Goal: Task Accomplishment & Management: Manage account settings

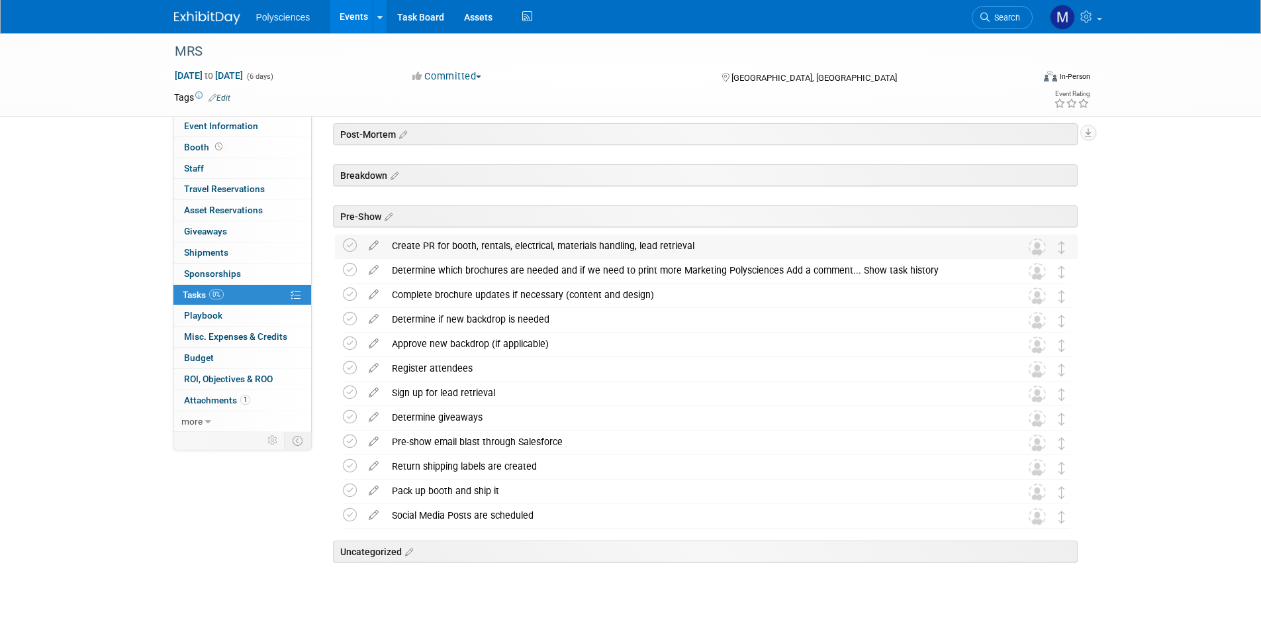
scroll to position [48, 0]
click at [352, 246] on icon at bounding box center [350, 245] width 14 height 14
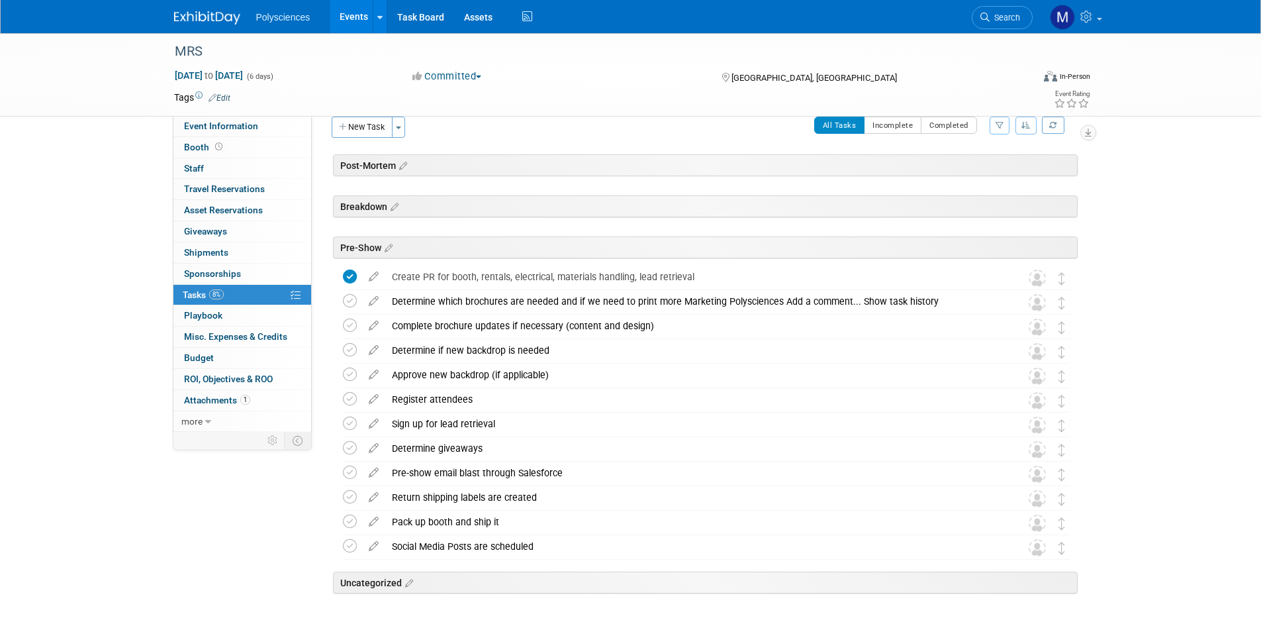
scroll to position [0, 0]
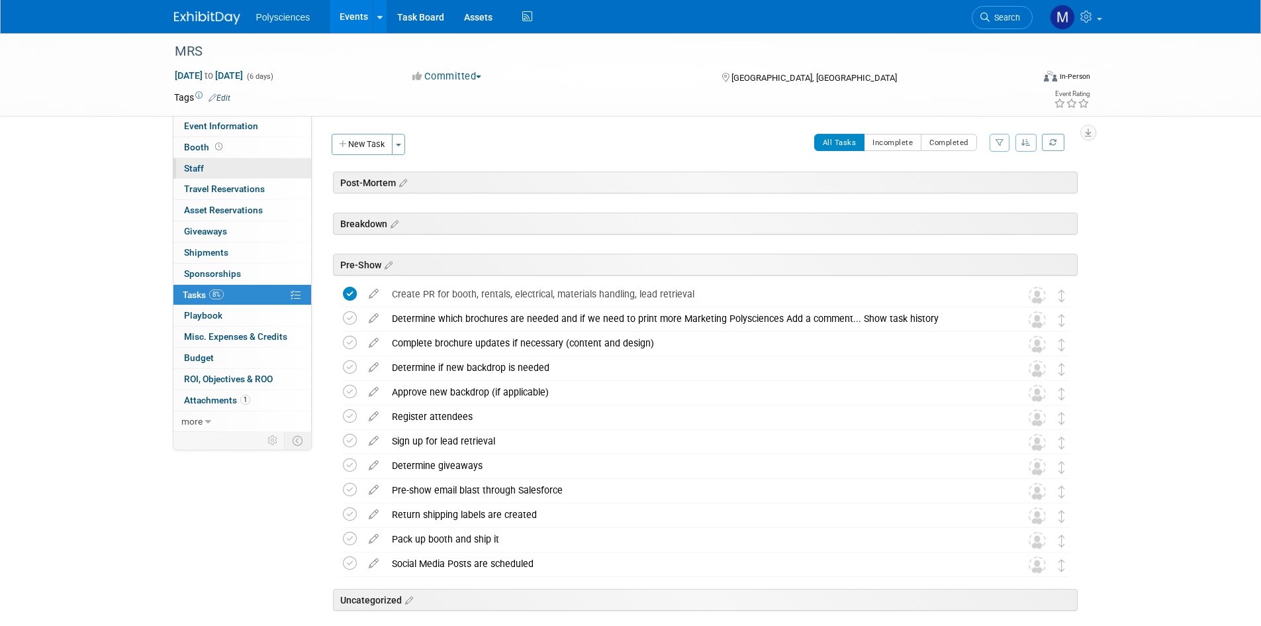
click at [253, 162] on link "0 Staff 0" at bounding box center [242, 168] width 138 height 21
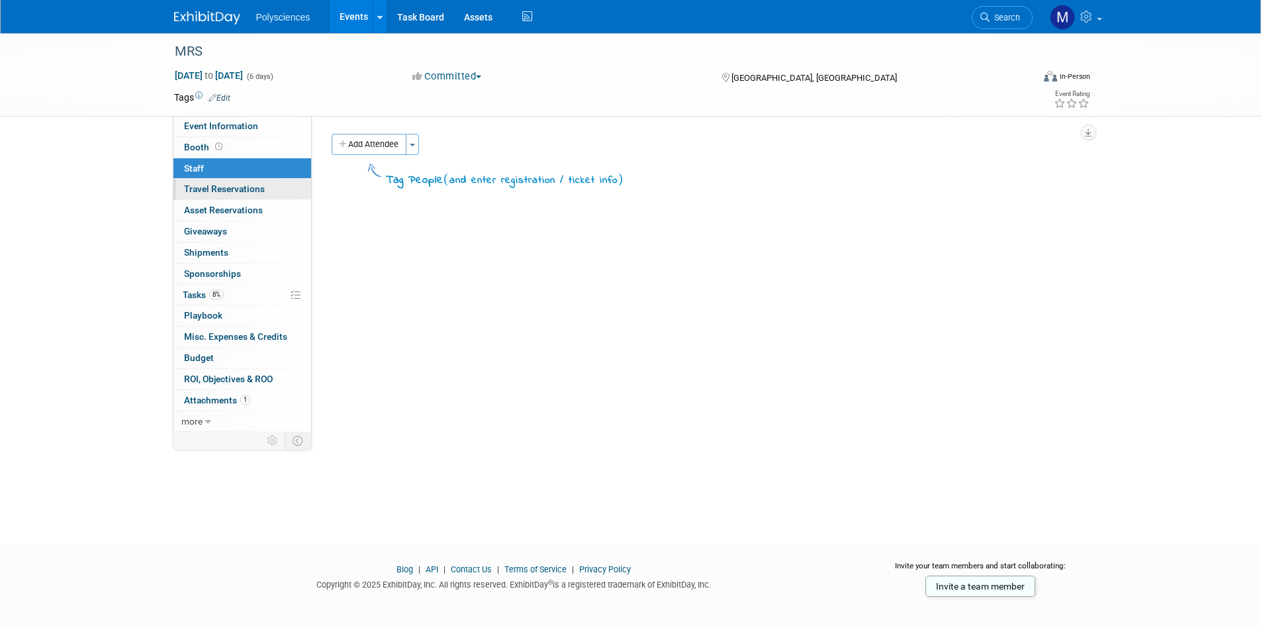
click at [276, 192] on link "0 Travel Reservations 0" at bounding box center [242, 189] width 138 height 21
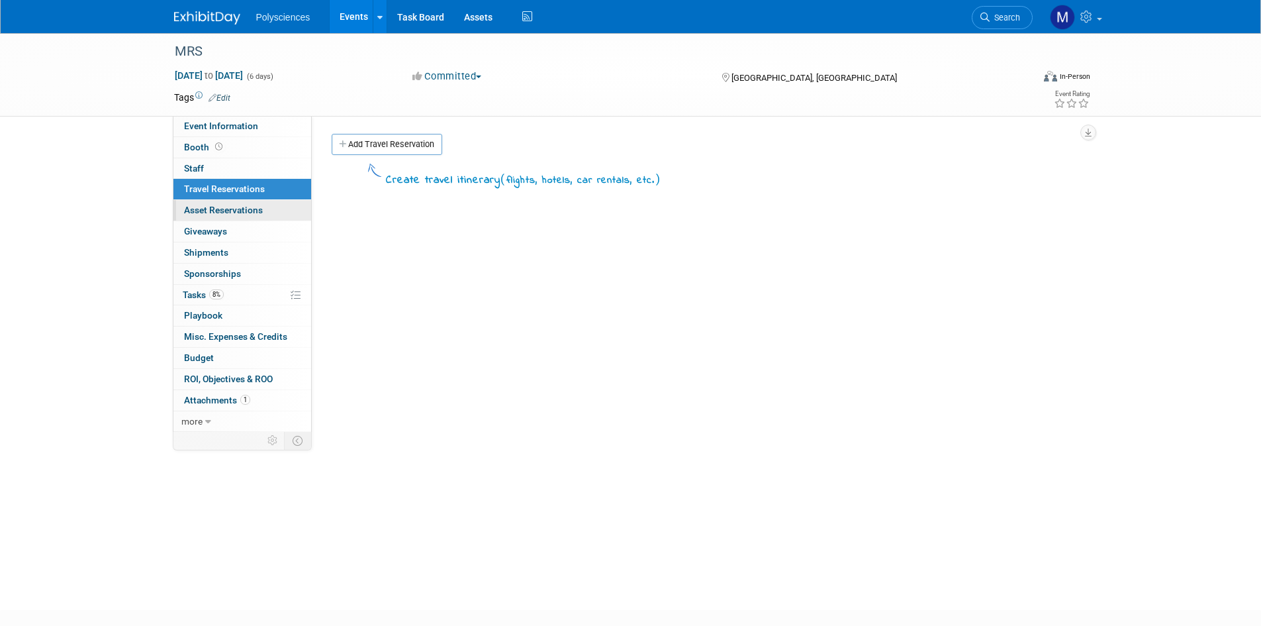
click at [276, 206] on link "0 Asset Reservations 0" at bounding box center [242, 210] width 138 height 21
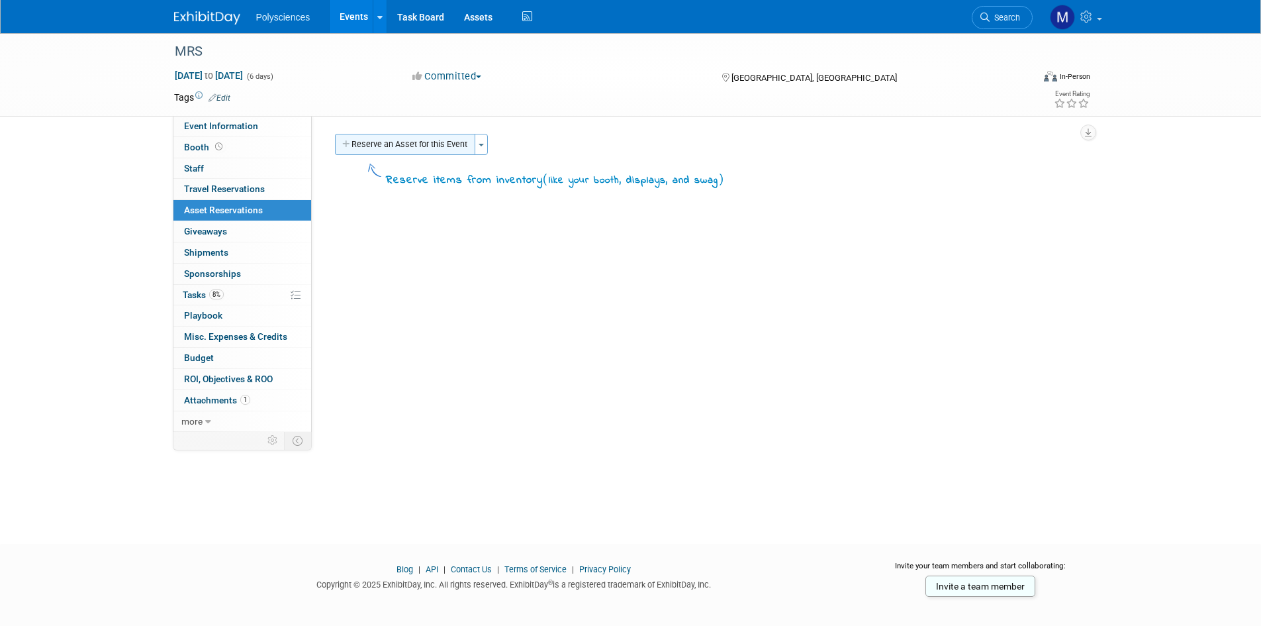
click at [391, 142] on button "Reserve an Asset for this Event" at bounding box center [405, 144] width 140 height 21
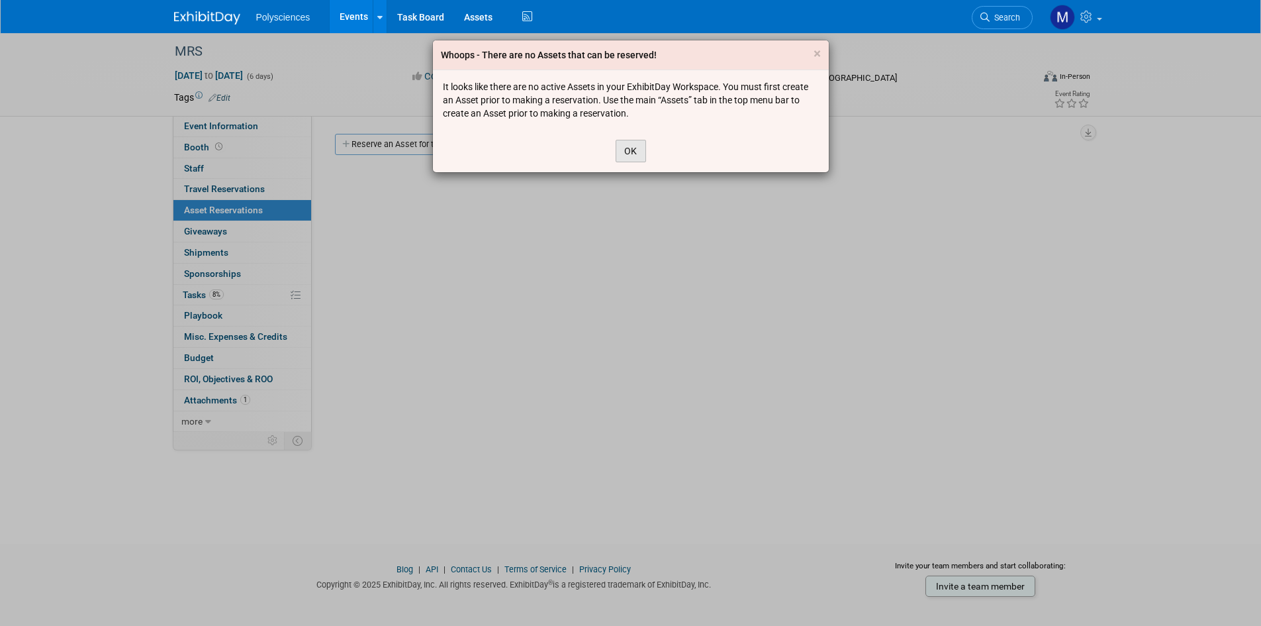
click at [636, 154] on button "OK" at bounding box center [631, 151] width 30 height 23
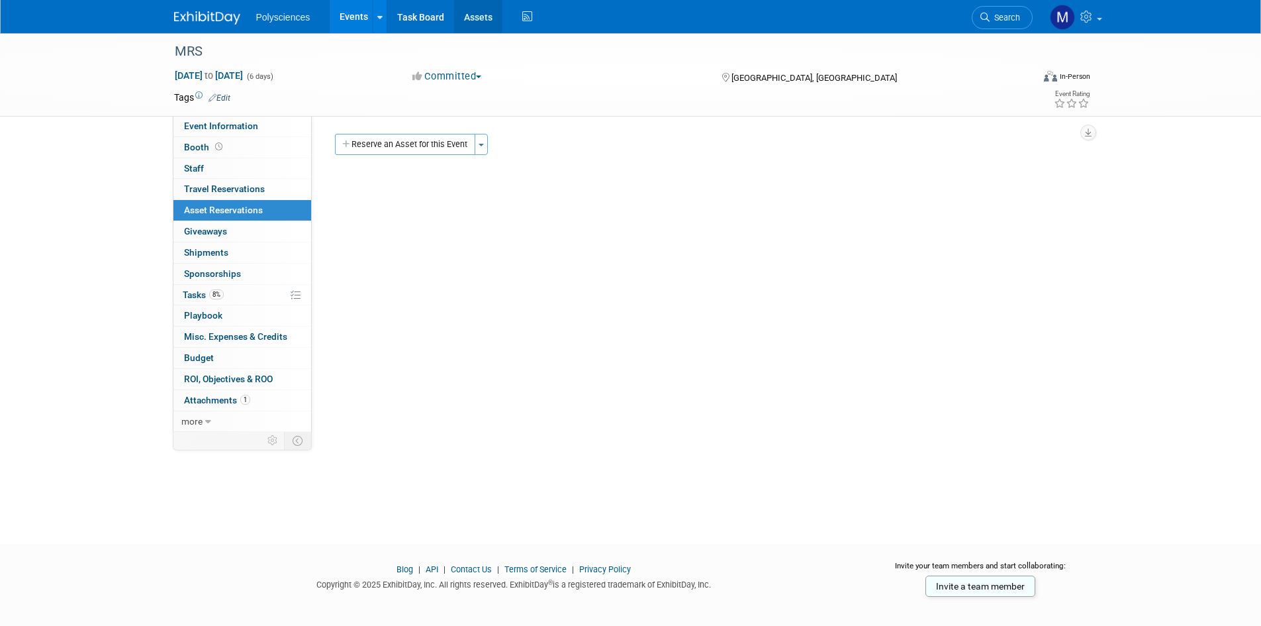
click at [476, 19] on link "Assets" at bounding box center [478, 16] width 48 height 33
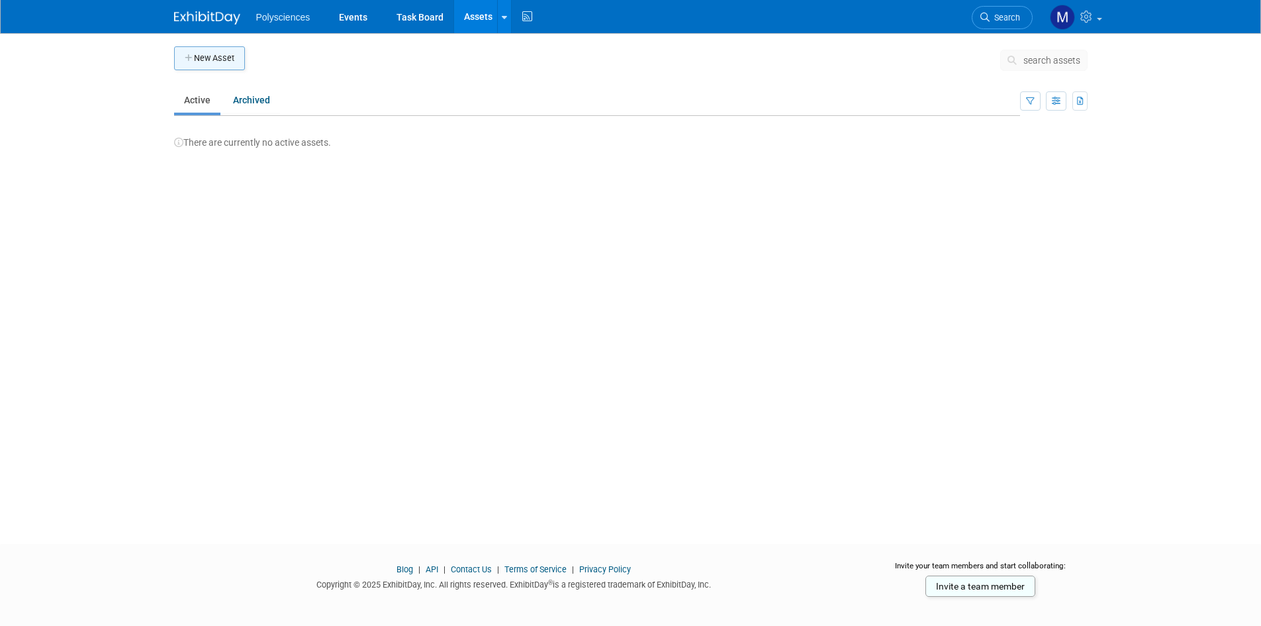
click at [230, 60] on button "New Asset" at bounding box center [209, 58] width 71 height 24
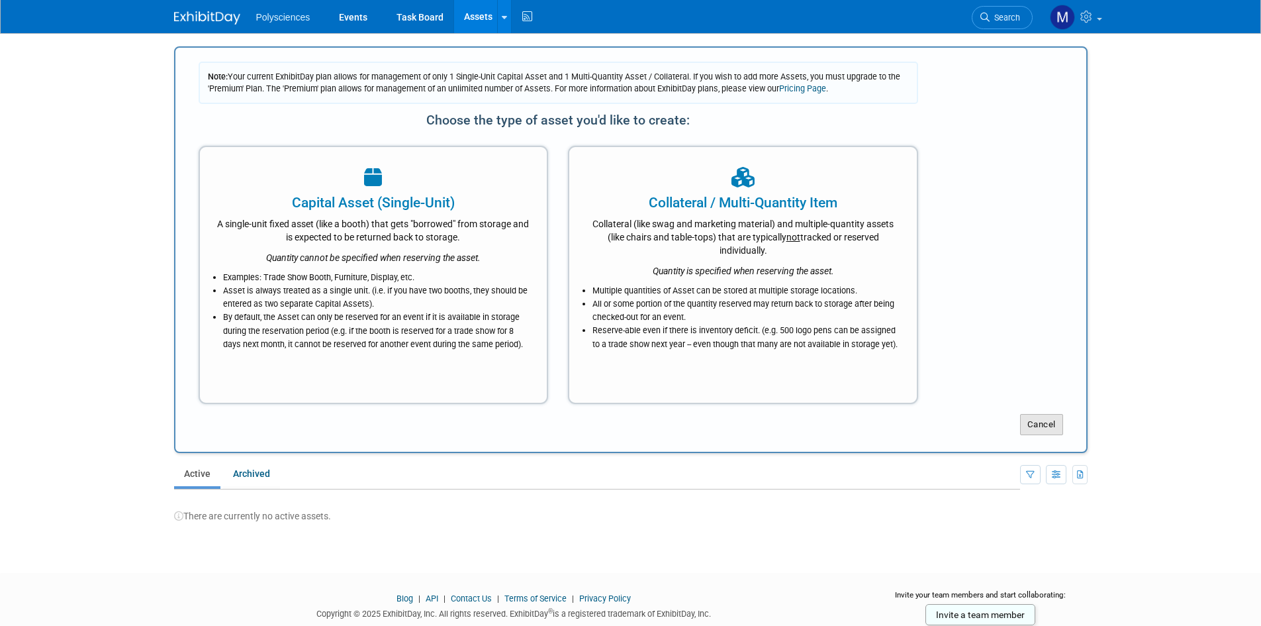
click at [1034, 430] on button "Cancel" at bounding box center [1041, 424] width 43 height 21
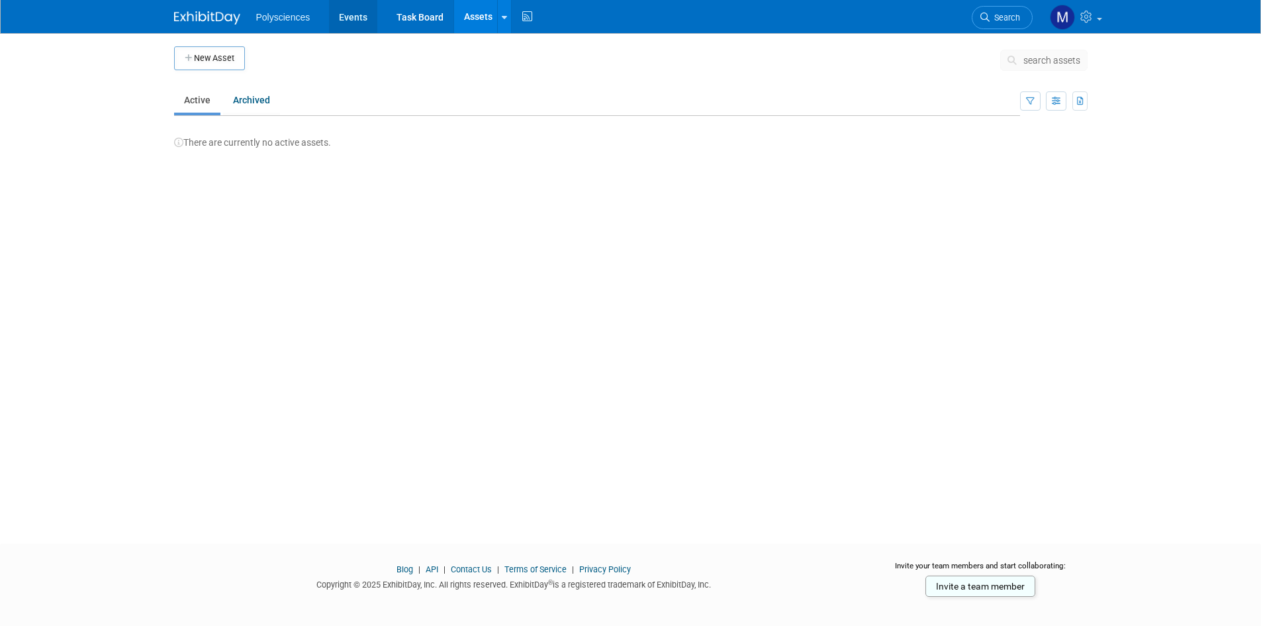
click at [336, 9] on link "Events" at bounding box center [353, 16] width 48 height 33
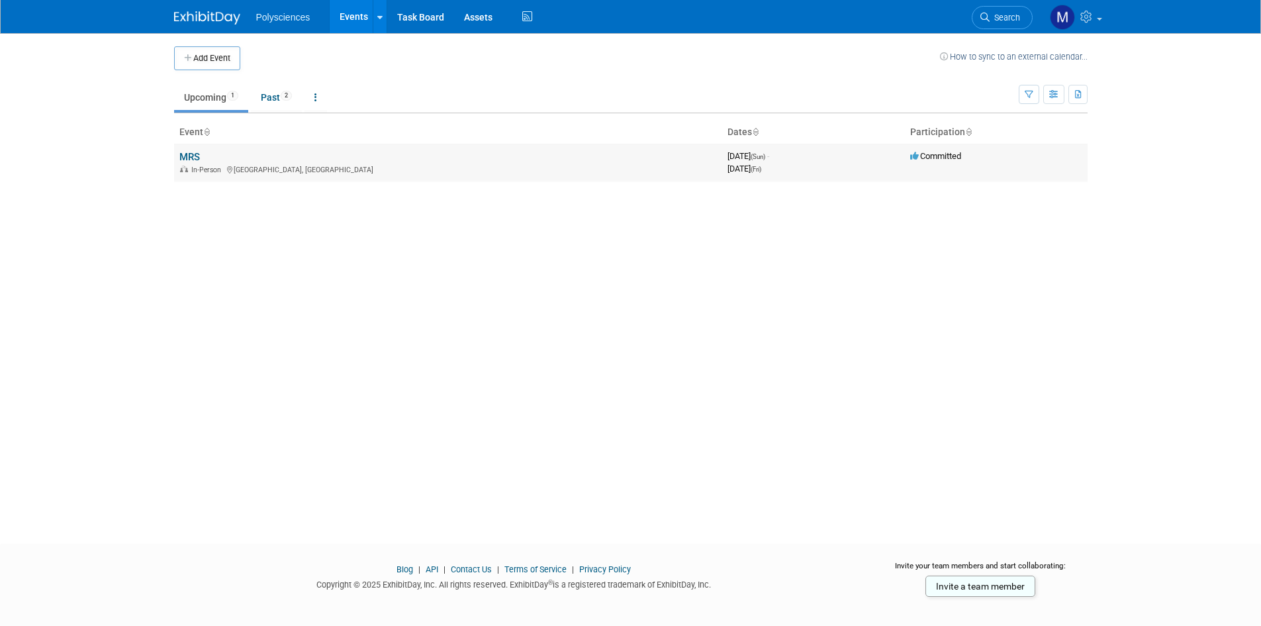
click at [190, 153] on link "MRS" at bounding box center [189, 157] width 21 height 12
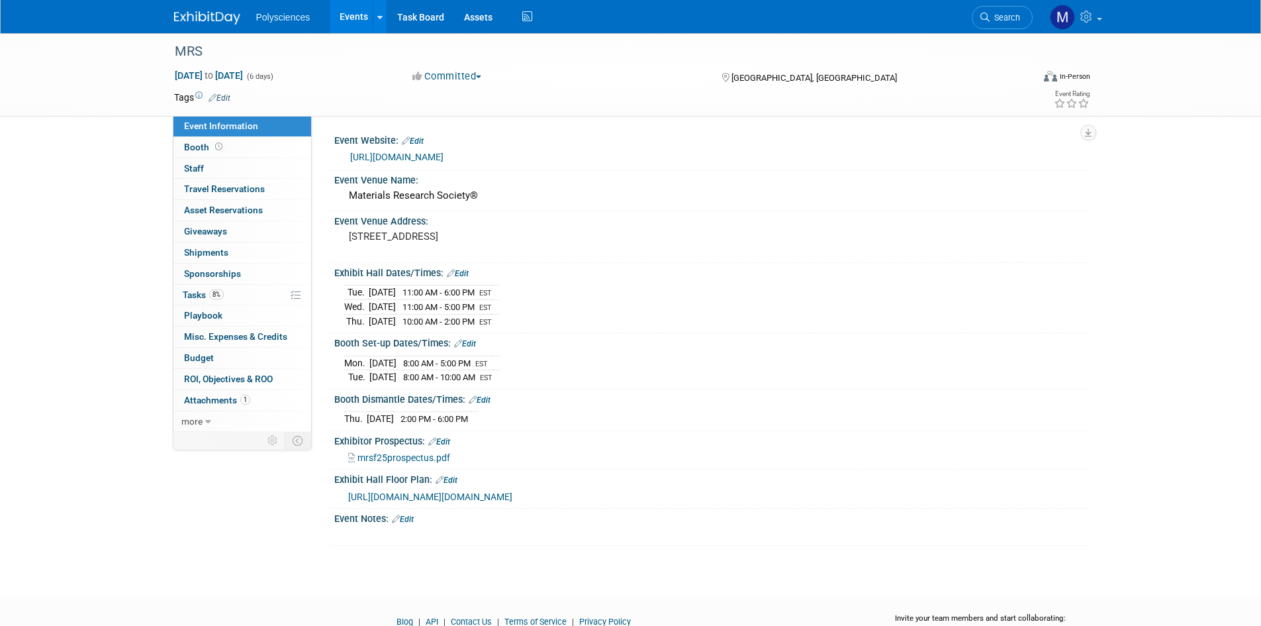
click at [358, 12] on link "Events" at bounding box center [354, 16] width 48 height 33
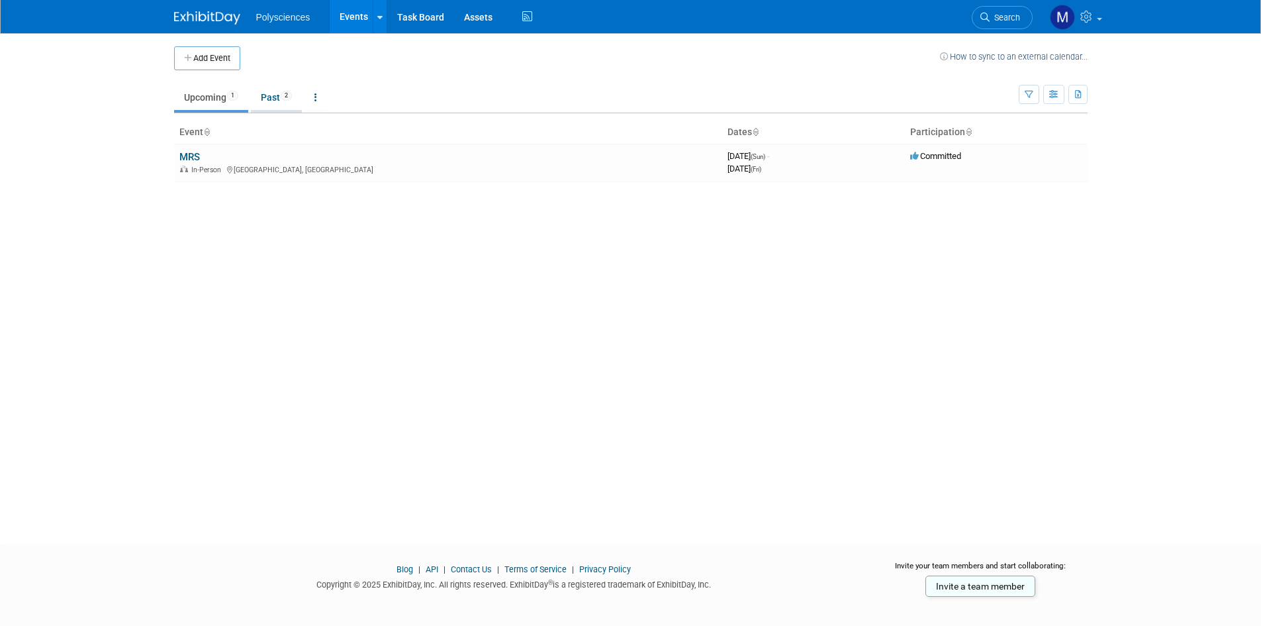
click at [273, 95] on link "Past 2" at bounding box center [276, 97] width 51 height 25
click at [207, 97] on link "Upcoming 1" at bounding box center [211, 97] width 74 height 25
click at [262, 159] on td "MRS In-Person Boston, MA" at bounding box center [448, 163] width 548 height 38
click at [188, 158] on link "MRS" at bounding box center [189, 157] width 21 height 12
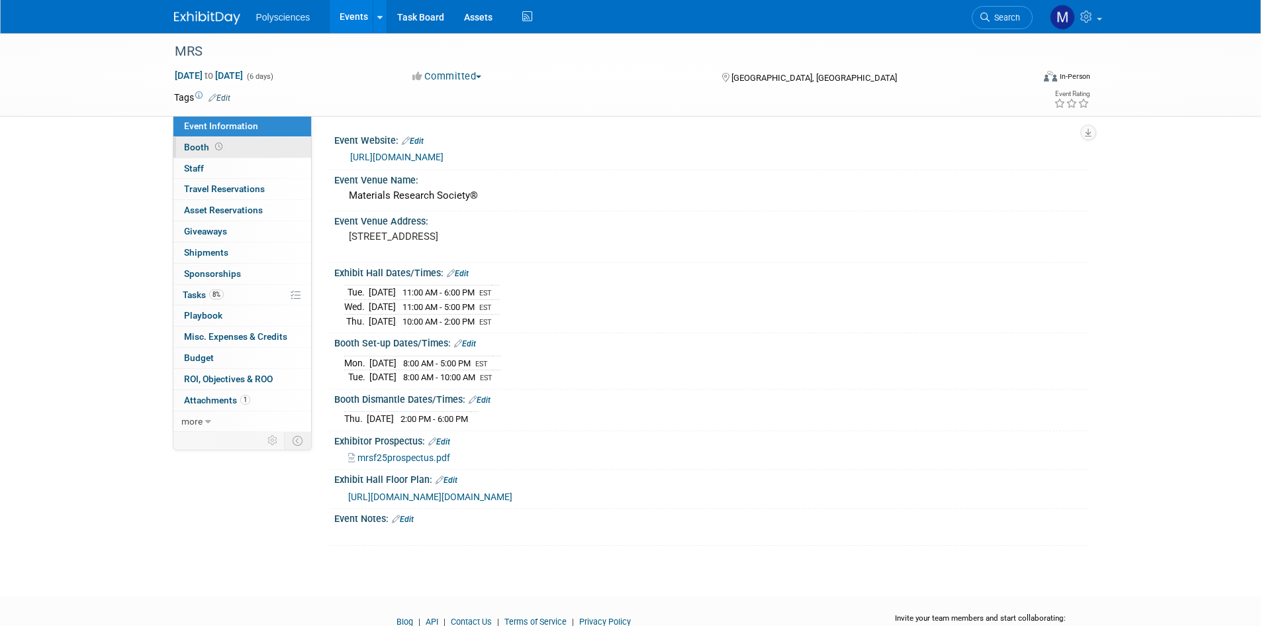
click at [258, 141] on link "Booth" at bounding box center [242, 147] width 138 height 21
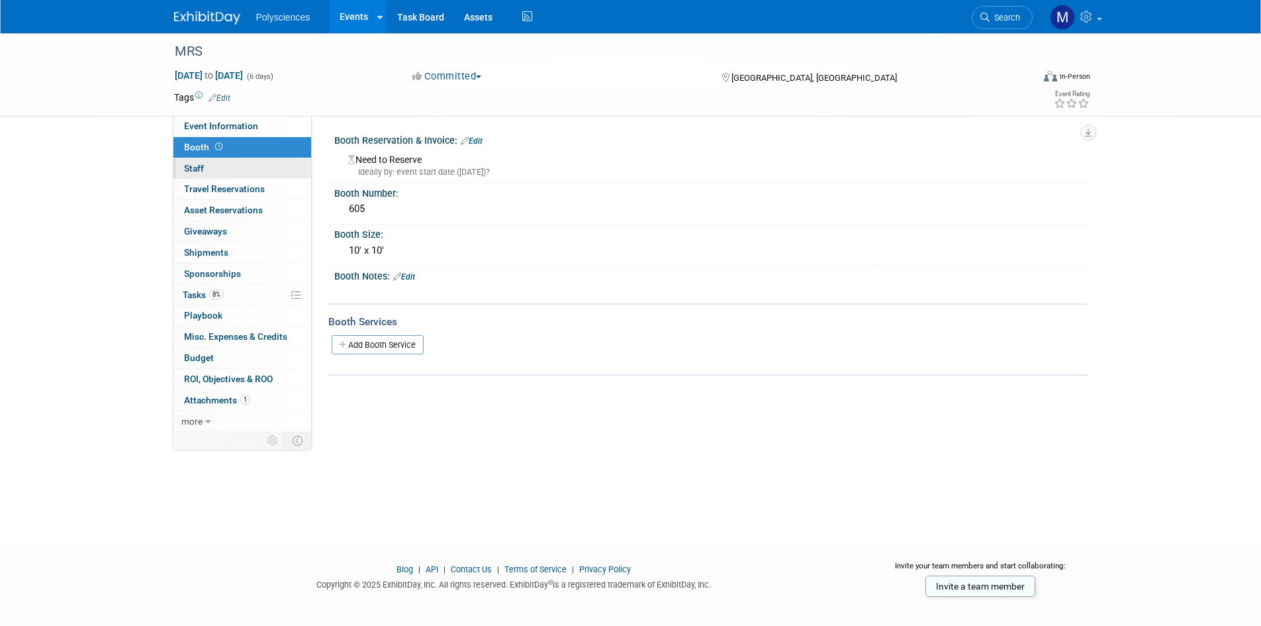
click at [261, 172] on link "0 Staff 0" at bounding box center [242, 168] width 138 height 21
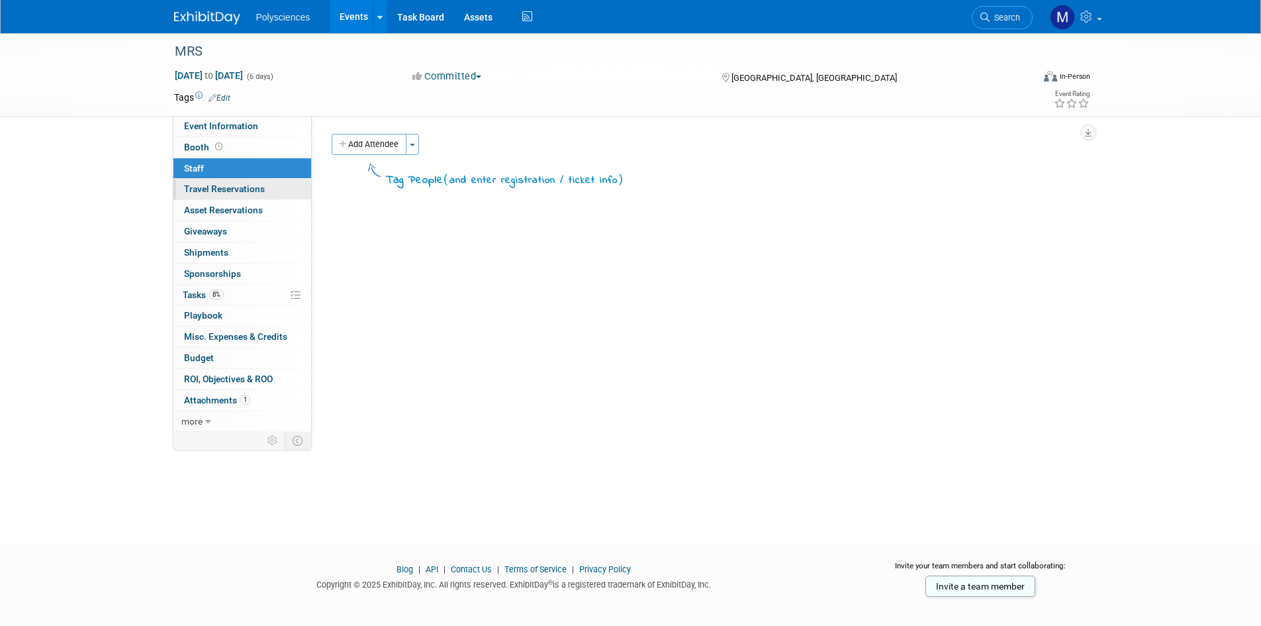
click at [287, 191] on link "0 Travel Reservations 0" at bounding box center [242, 189] width 138 height 21
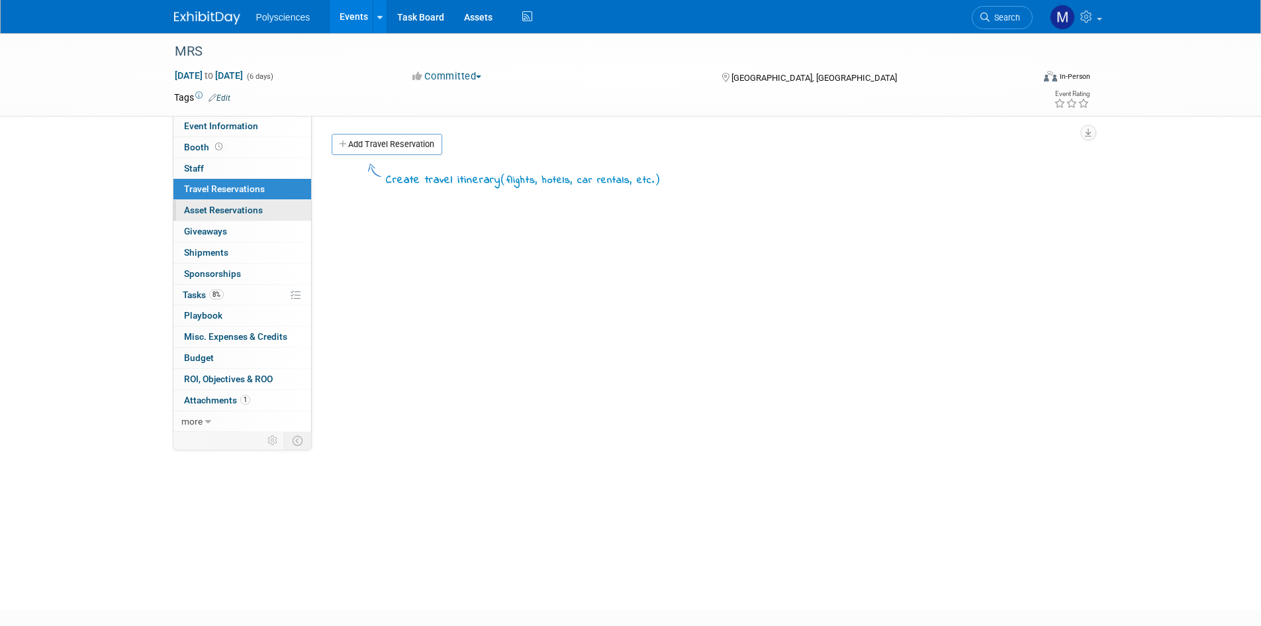
click at [296, 203] on link "0 Asset Reservations 0" at bounding box center [242, 210] width 138 height 21
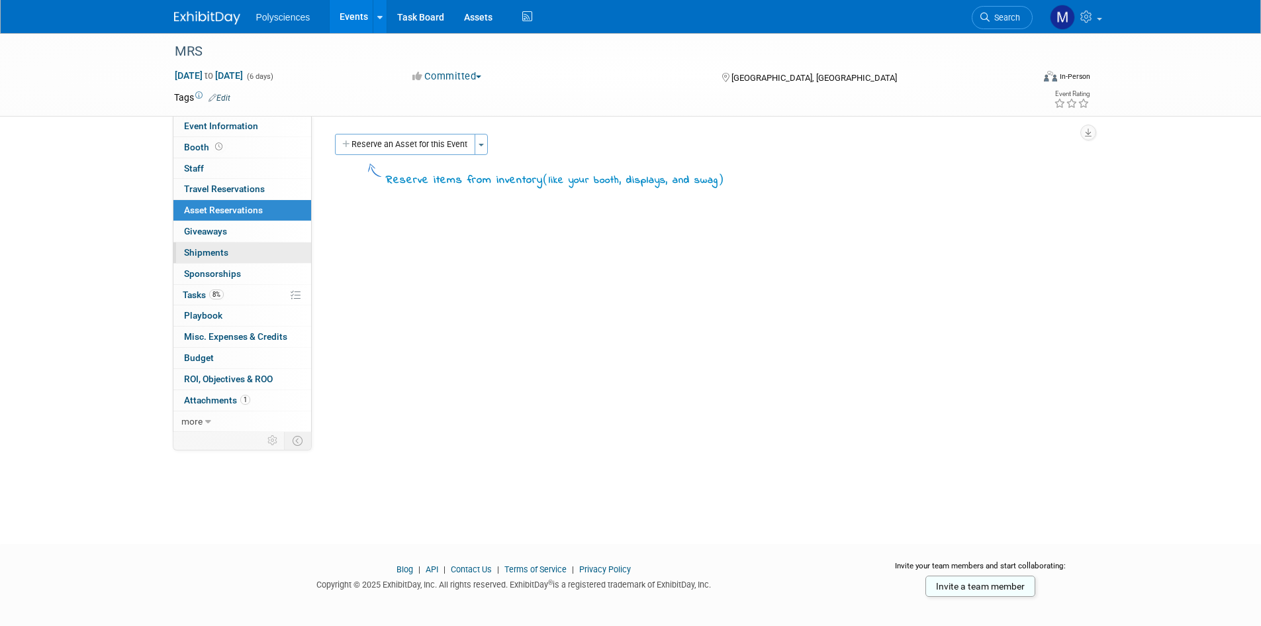
click at [242, 252] on link "0 Shipments 0" at bounding box center [242, 252] width 138 height 21
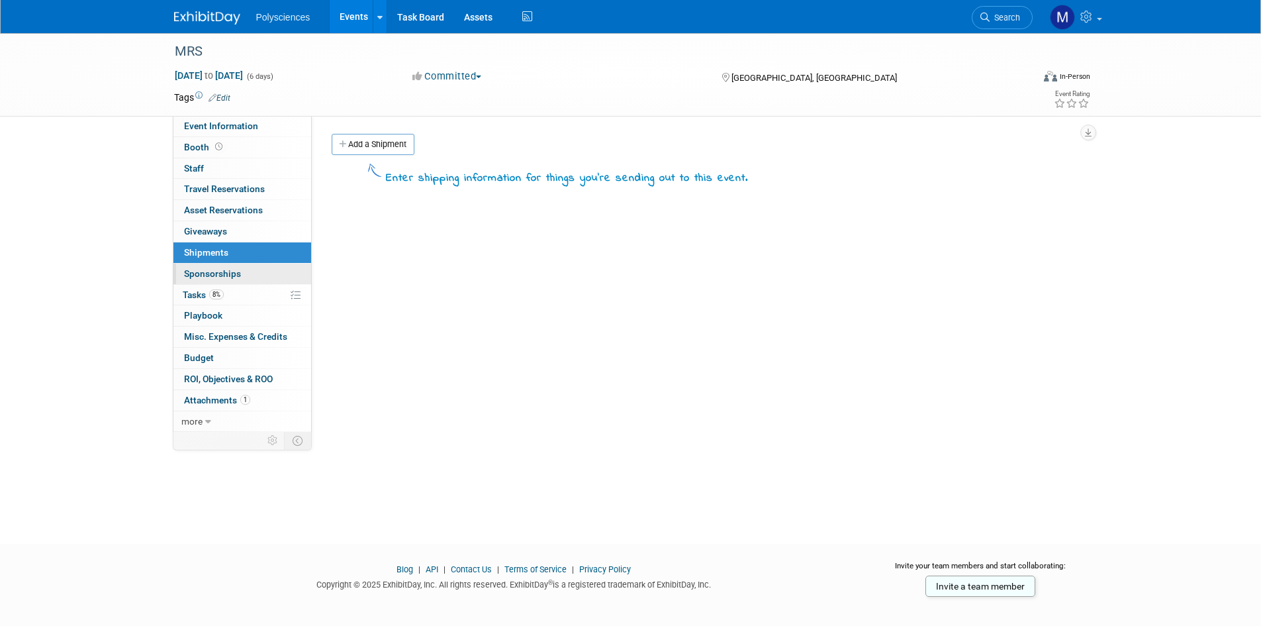
click at [250, 273] on link "0 Sponsorships 0" at bounding box center [242, 274] width 138 height 21
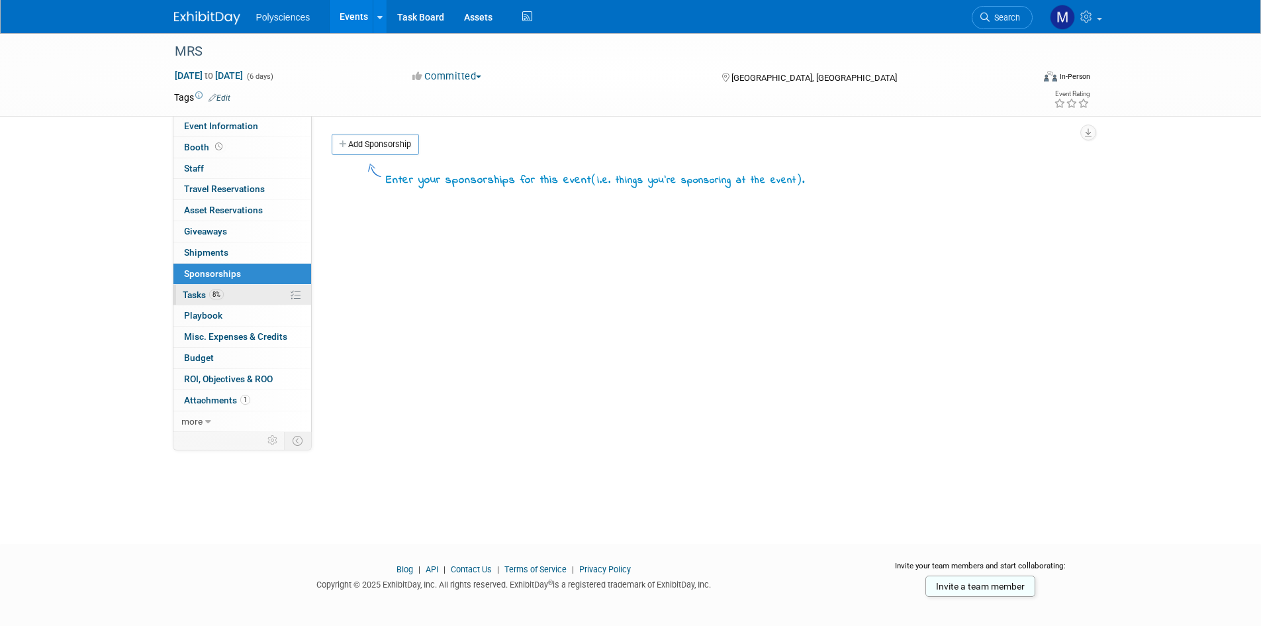
click at [246, 300] on link "8% Tasks 8%" at bounding box center [242, 295] width 138 height 21
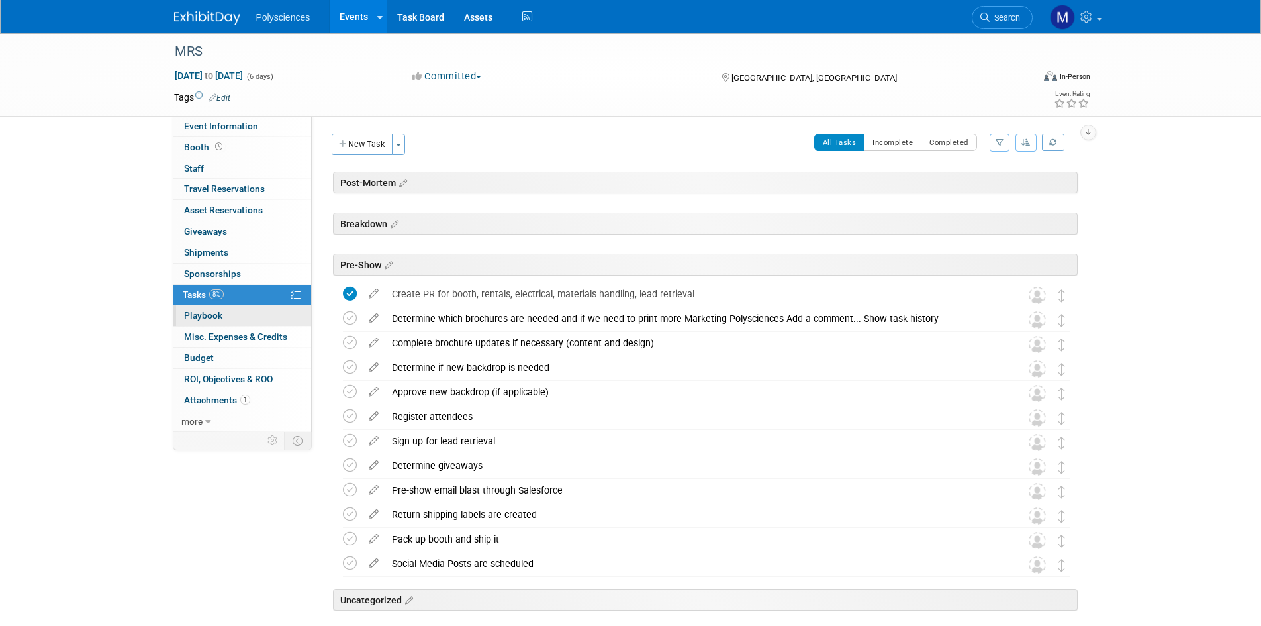
click at [256, 313] on link "0 Playbook 0" at bounding box center [242, 315] width 138 height 21
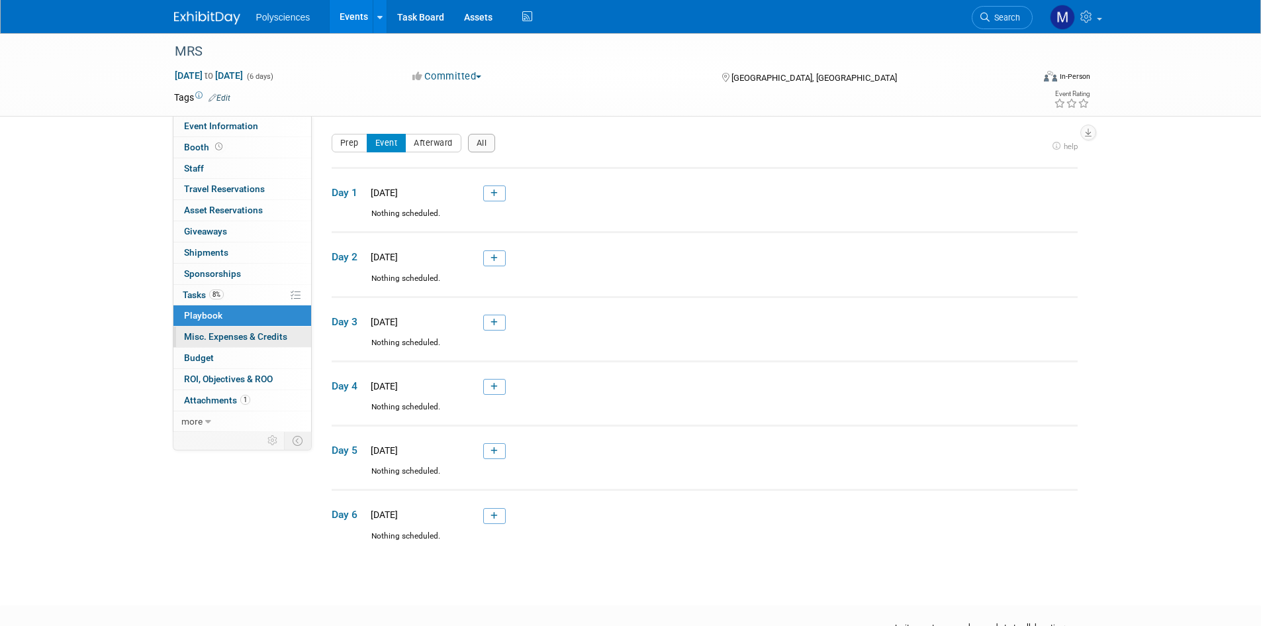
click at [258, 339] on span "Misc. Expenses & Credits 0" at bounding box center [235, 336] width 103 height 11
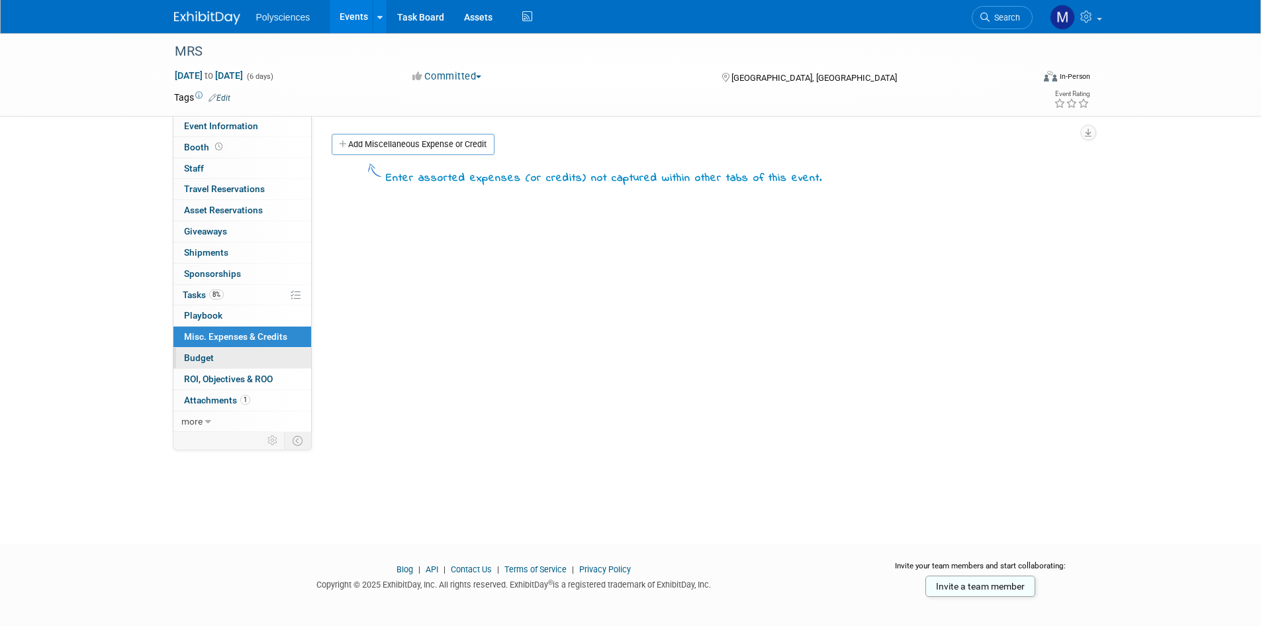
click at [258, 354] on link "Budget" at bounding box center [242, 358] width 138 height 21
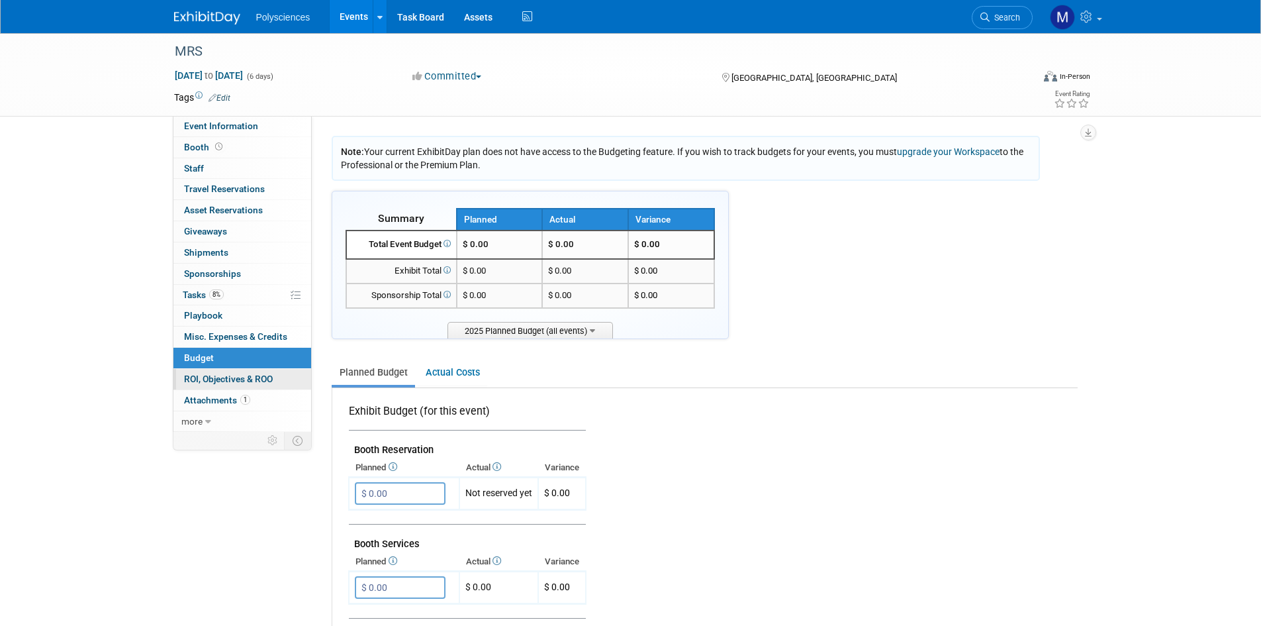
click at [246, 379] on span "ROI, Objectives & ROO 0" at bounding box center [228, 378] width 89 height 11
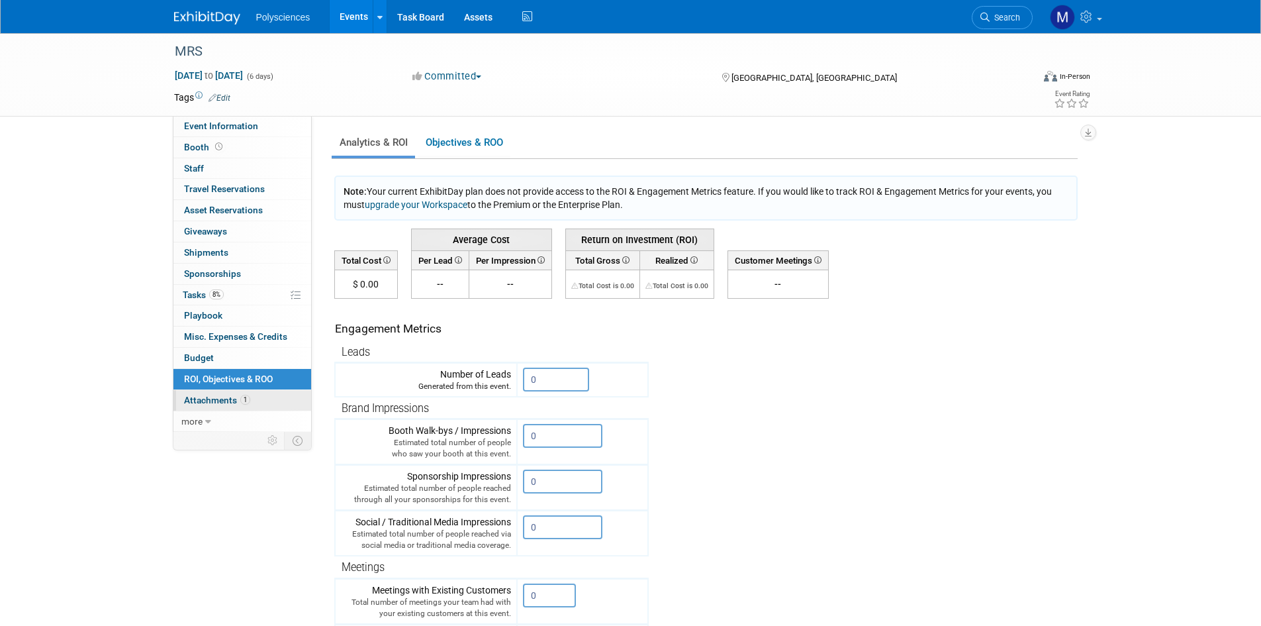
click at [219, 401] on span "Attachments 1" at bounding box center [217, 400] width 66 height 11
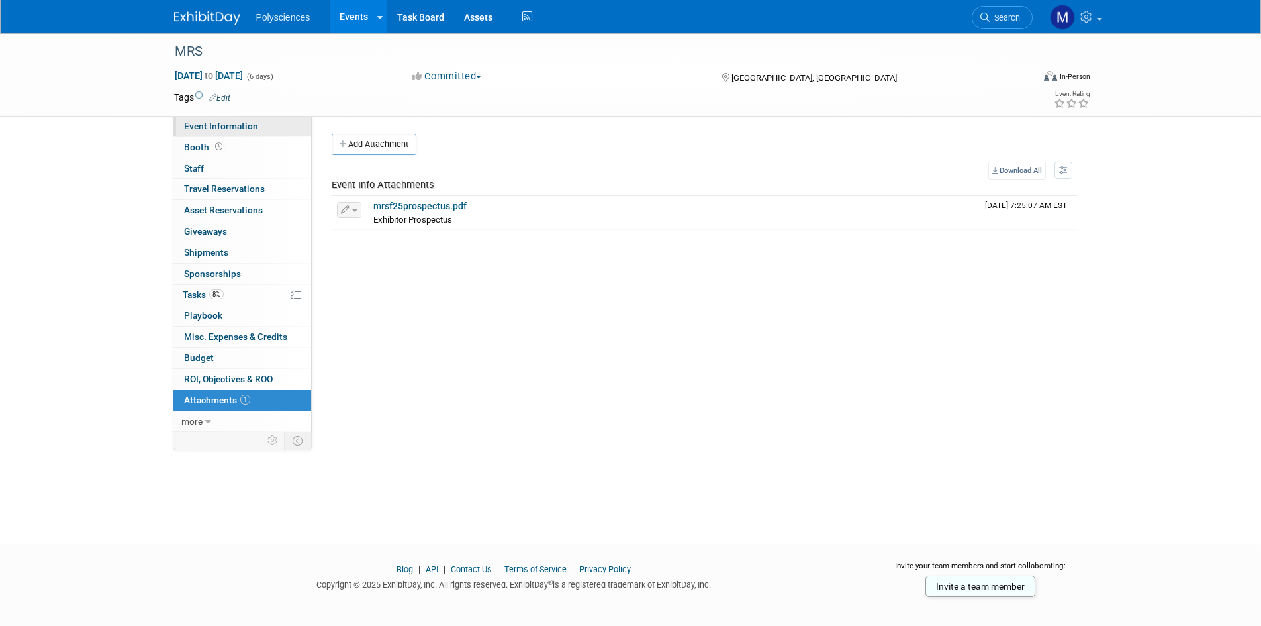
click at [246, 128] on span "Event Information" at bounding box center [221, 126] width 74 height 11
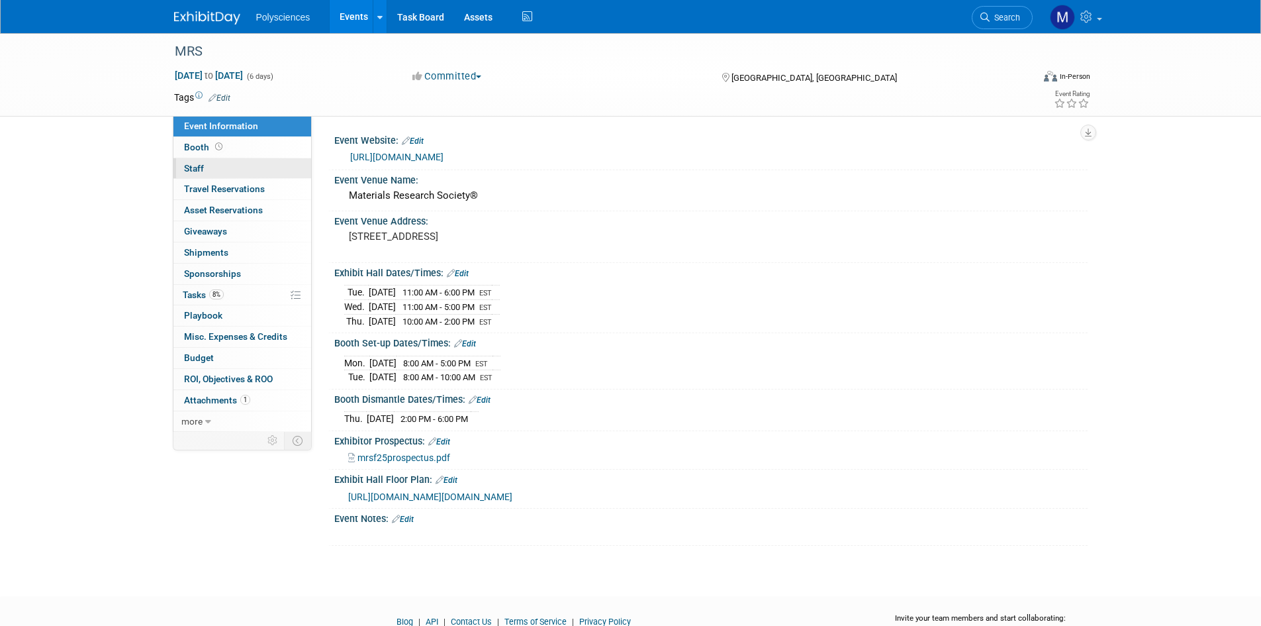
click at [236, 168] on link "0 Staff 0" at bounding box center [242, 168] width 138 height 21
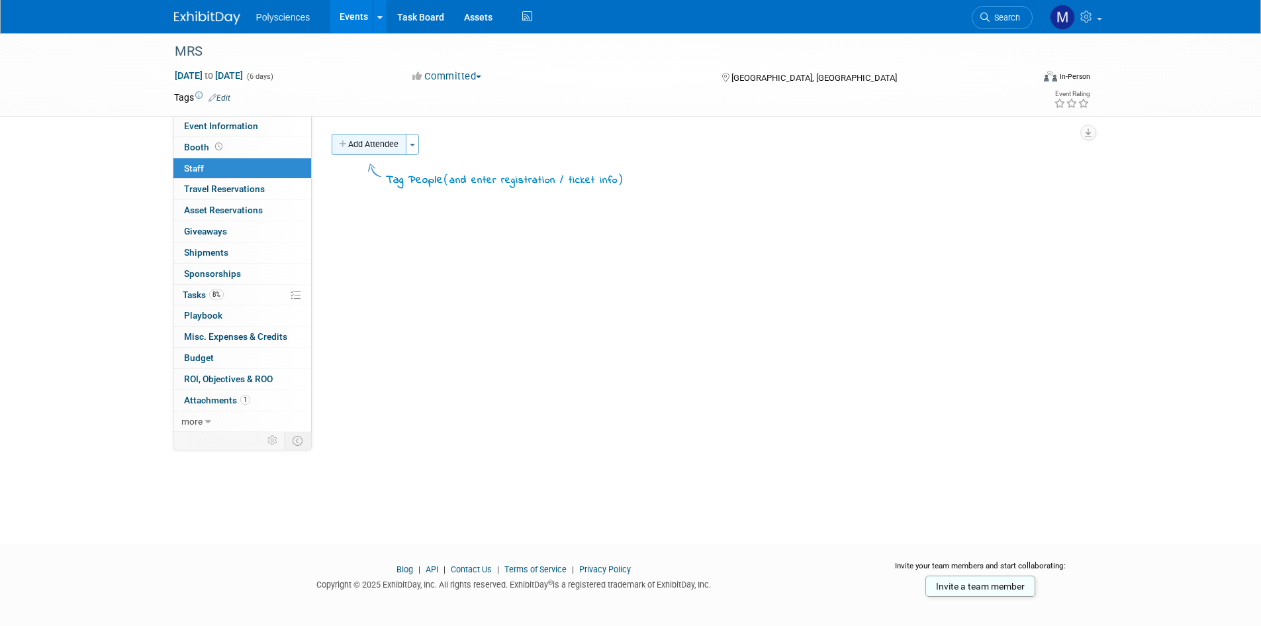
click at [375, 142] on button "Add Attendee" at bounding box center [369, 144] width 75 height 21
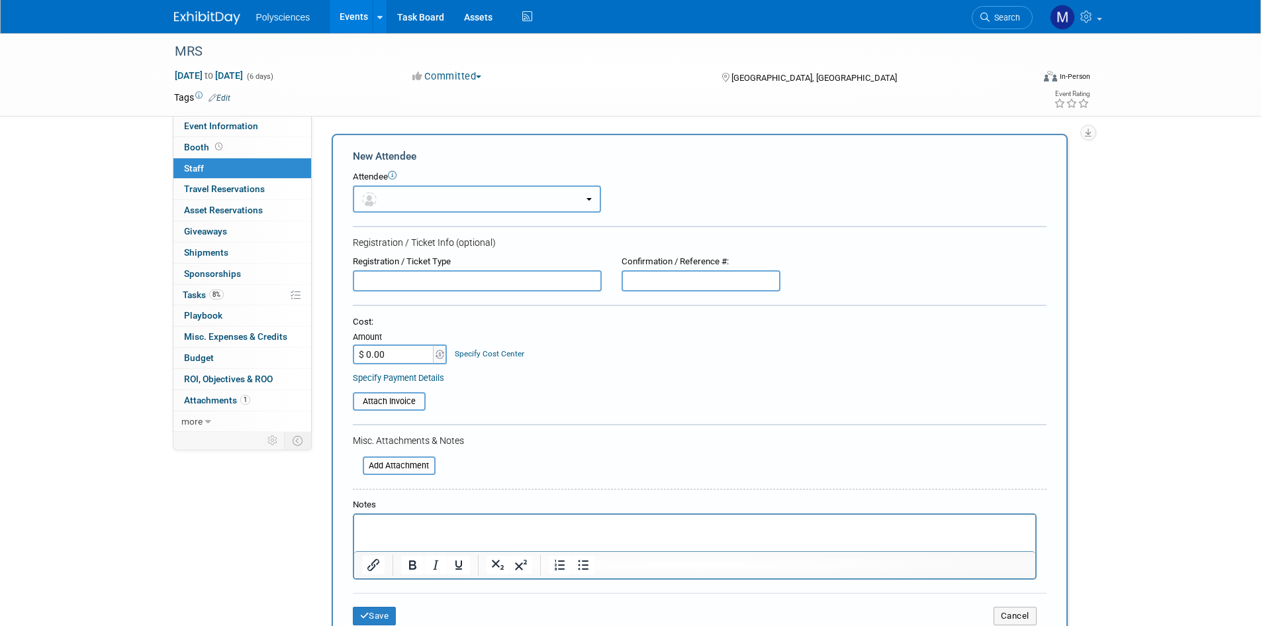
click at [559, 195] on button "button" at bounding box center [477, 198] width 248 height 27
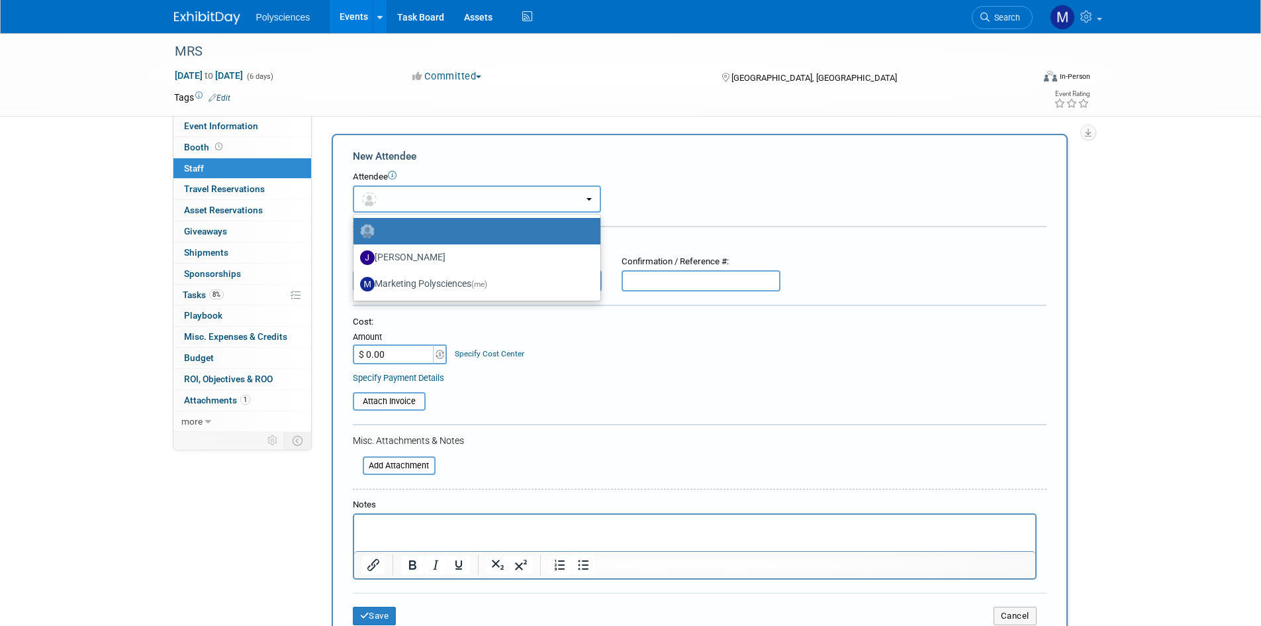
click at [565, 195] on button "button" at bounding box center [477, 198] width 248 height 27
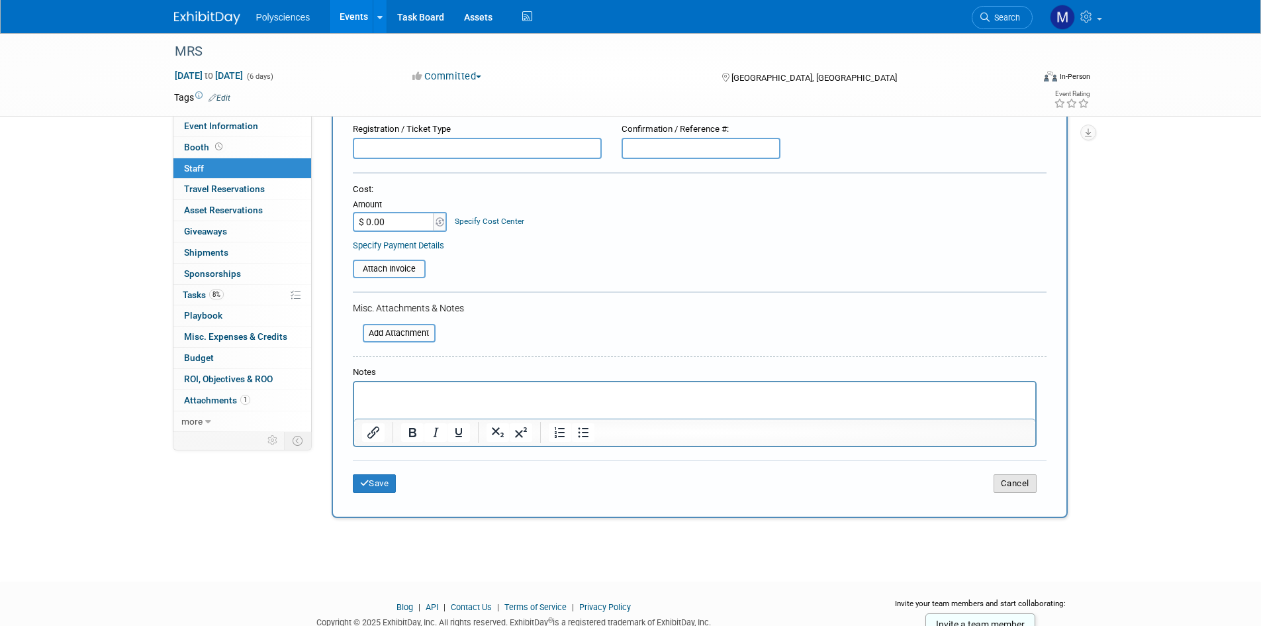
click at [1016, 481] on button "Cancel" at bounding box center [1015, 483] width 43 height 19
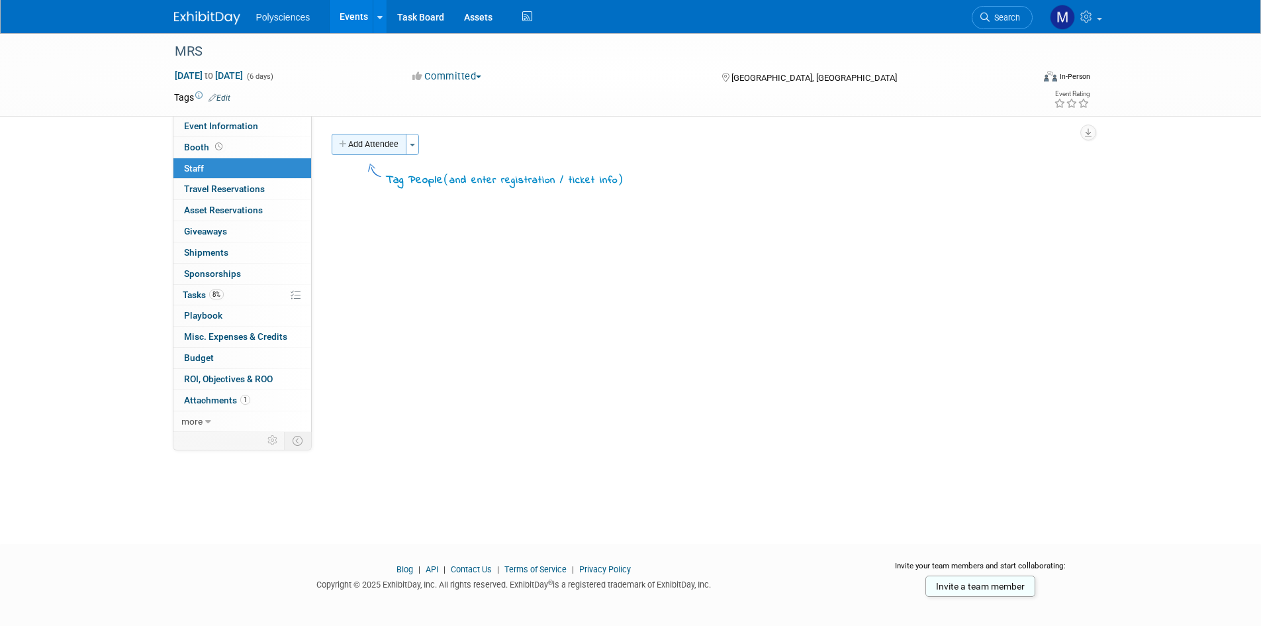
click at [385, 146] on button "Add Attendee" at bounding box center [369, 144] width 75 height 21
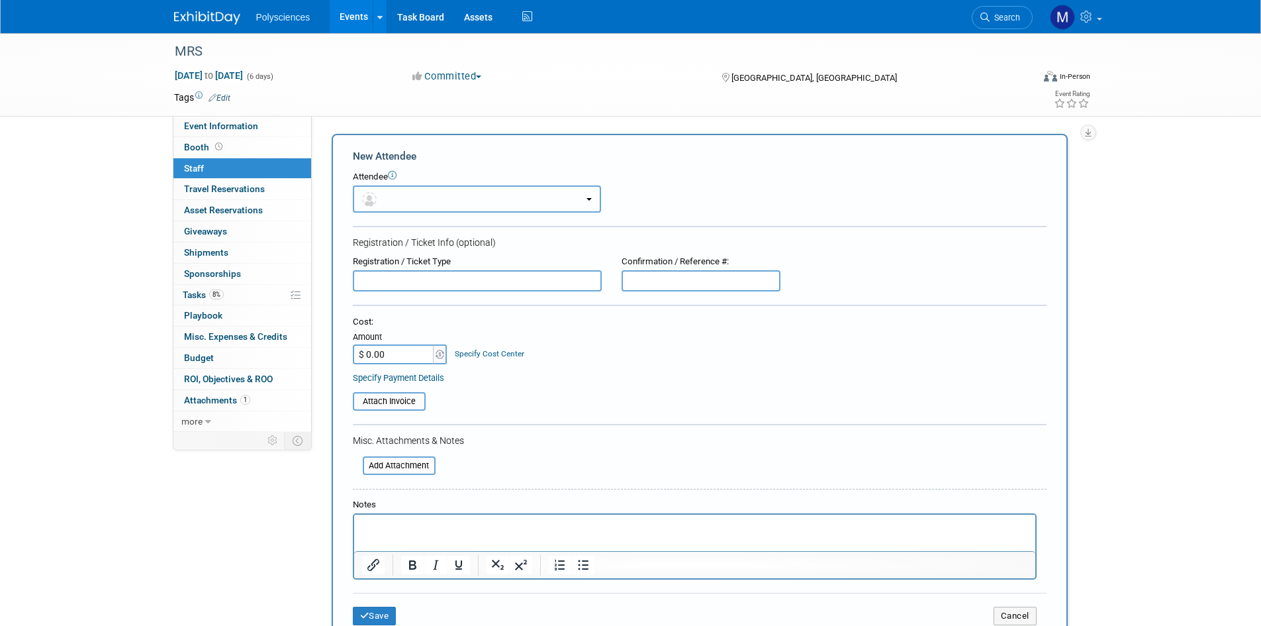
click at [446, 203] on button "button" at bounding box center [477, 198] width 248 height 27
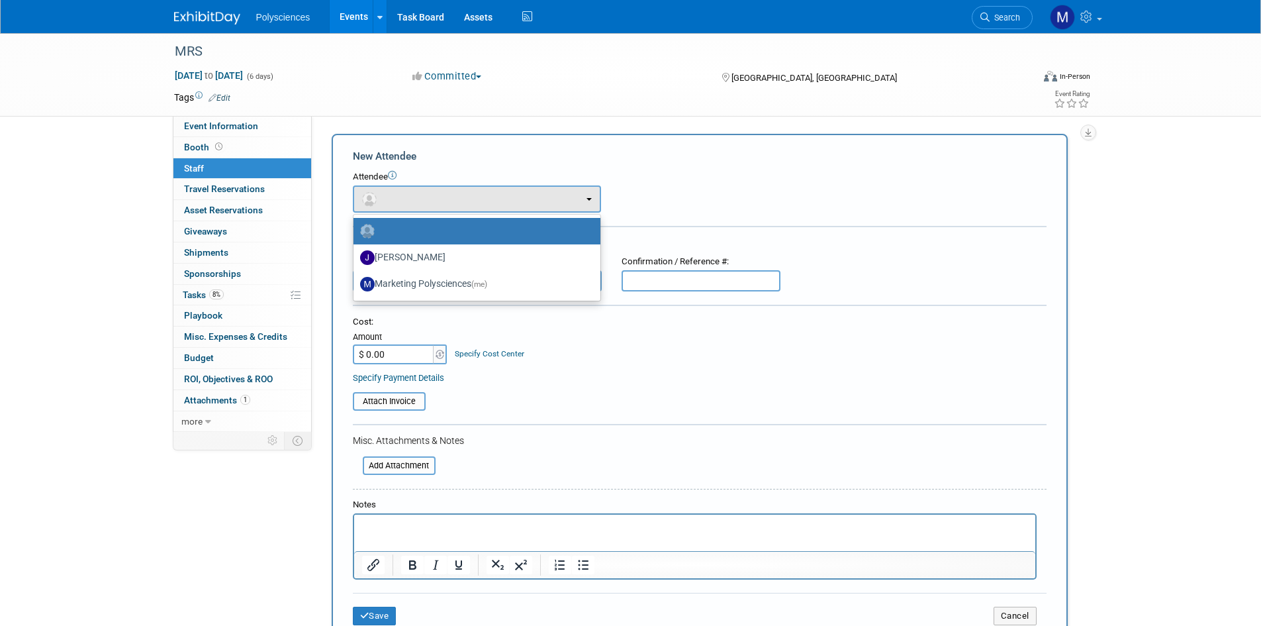
click at [454, 222] on label at bounding box center [473, 230] width 227 height 21
click at [356, 225] on input "radio" at bounding box center [351, 229] width 9 height 9
click at [475, 173] on div "Attendee" at bounding box center [700, 177] width 694 height 13
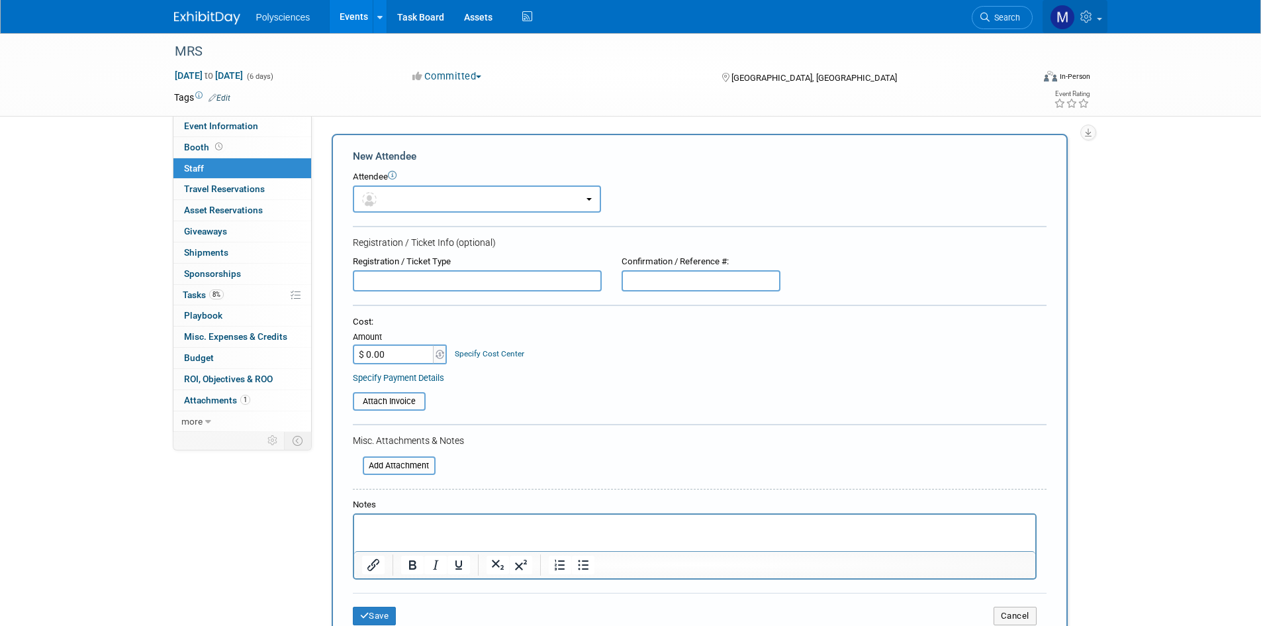
click at [1073, 24] on link at bounding box center [1075, 16] width 65 height 33
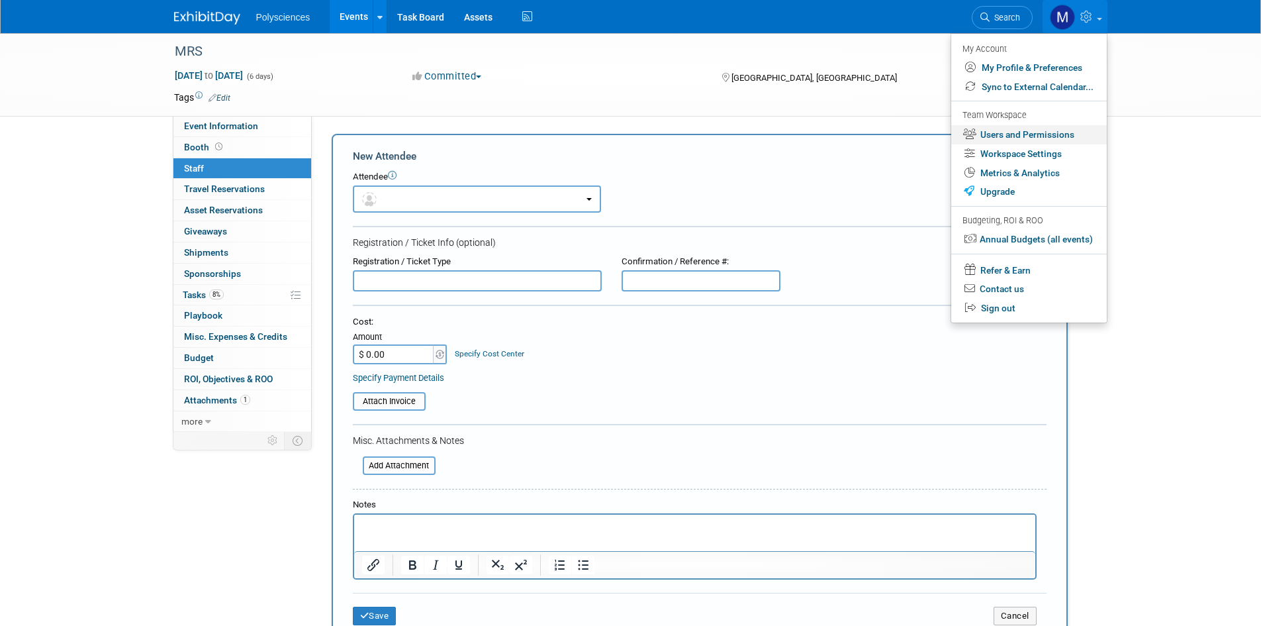
click at [1055, 133] on link "Users and Permissions" at bounding box center [1029, 134] width 156 height 19
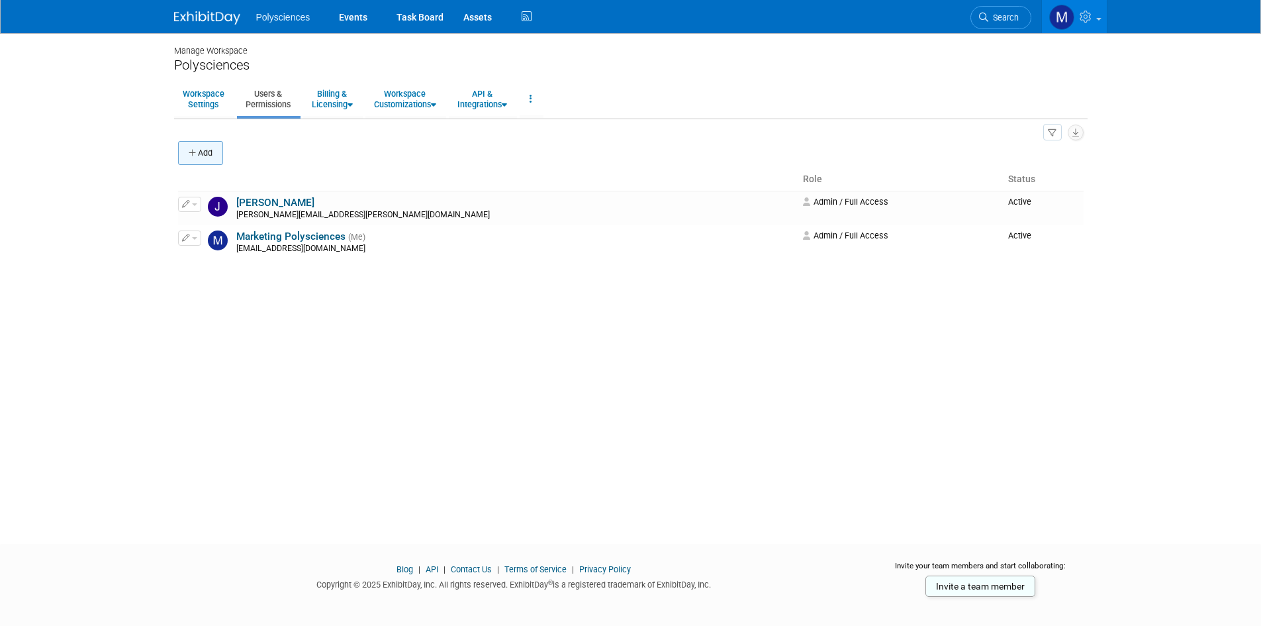
click at [207, 151] on button "Add" at bounding box center [200, 153] width 45 height 24
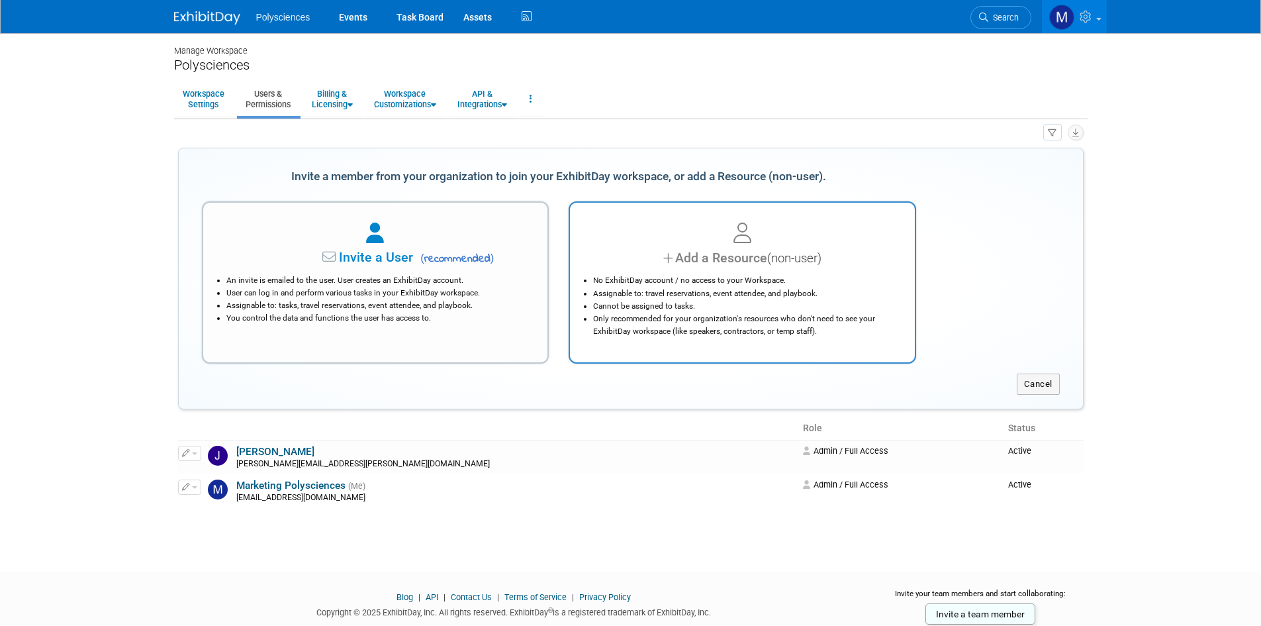
click at [720, 253] on div "Add a Resource (non-user)" at bounding box center [743, 257] width 312 height 19
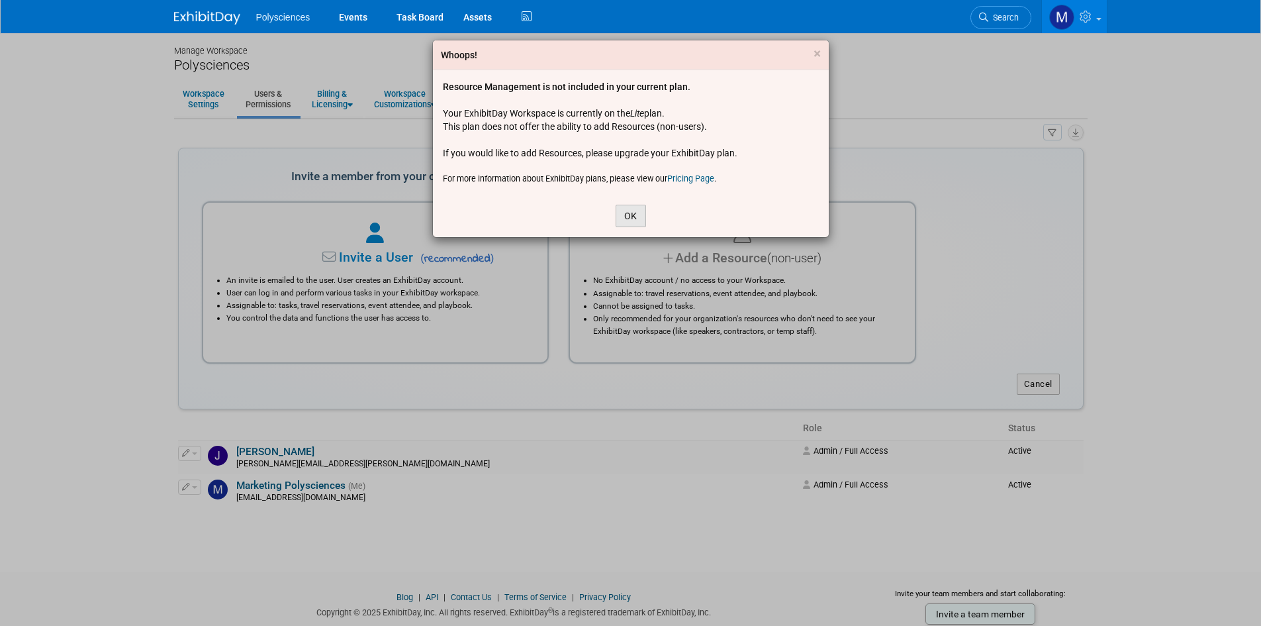
click at [636, 209] on button "OK" at bounding box center [631, 216] width 30 height 23
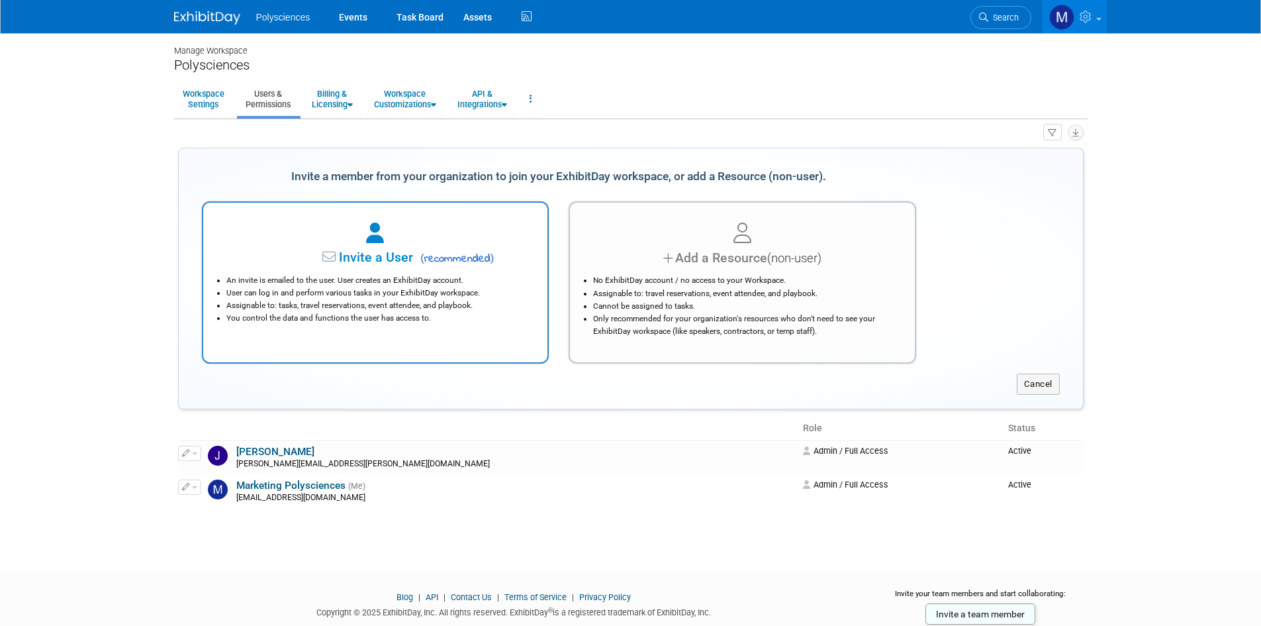
click at [422, 250] on div "Invite a User ( recommended )" at bounding box center [376, 257] width 312 height 19
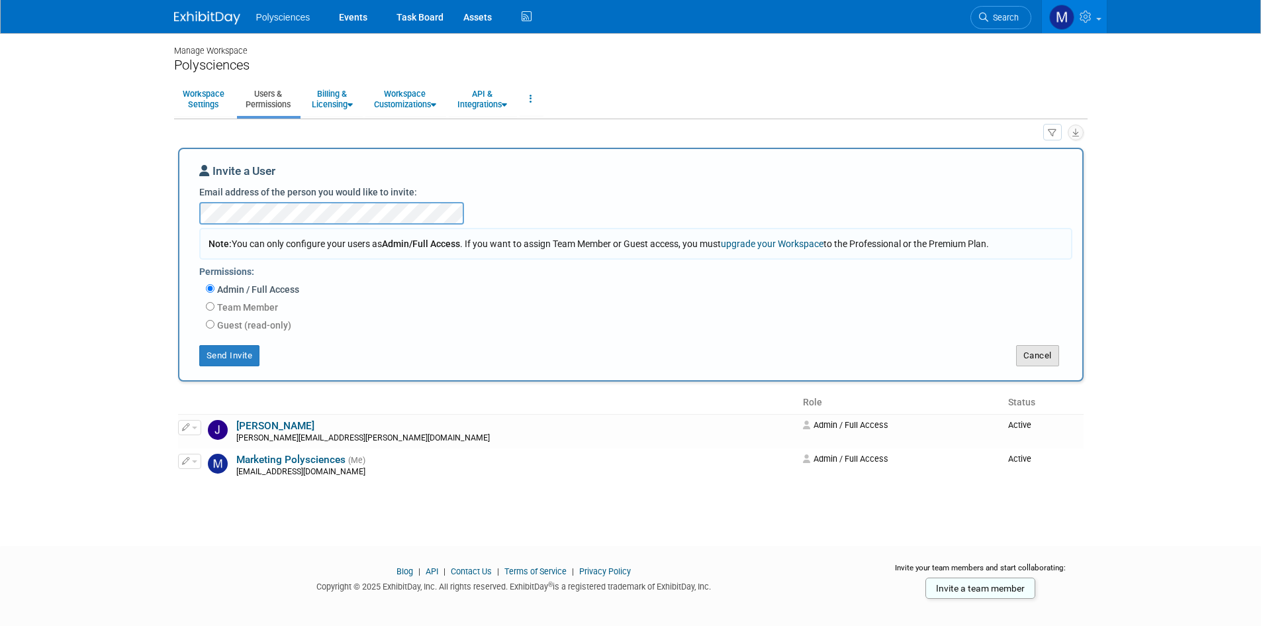
click at [1041, 352] on button "Cancel" at bounding box center [1037, 355] width 43 height 21
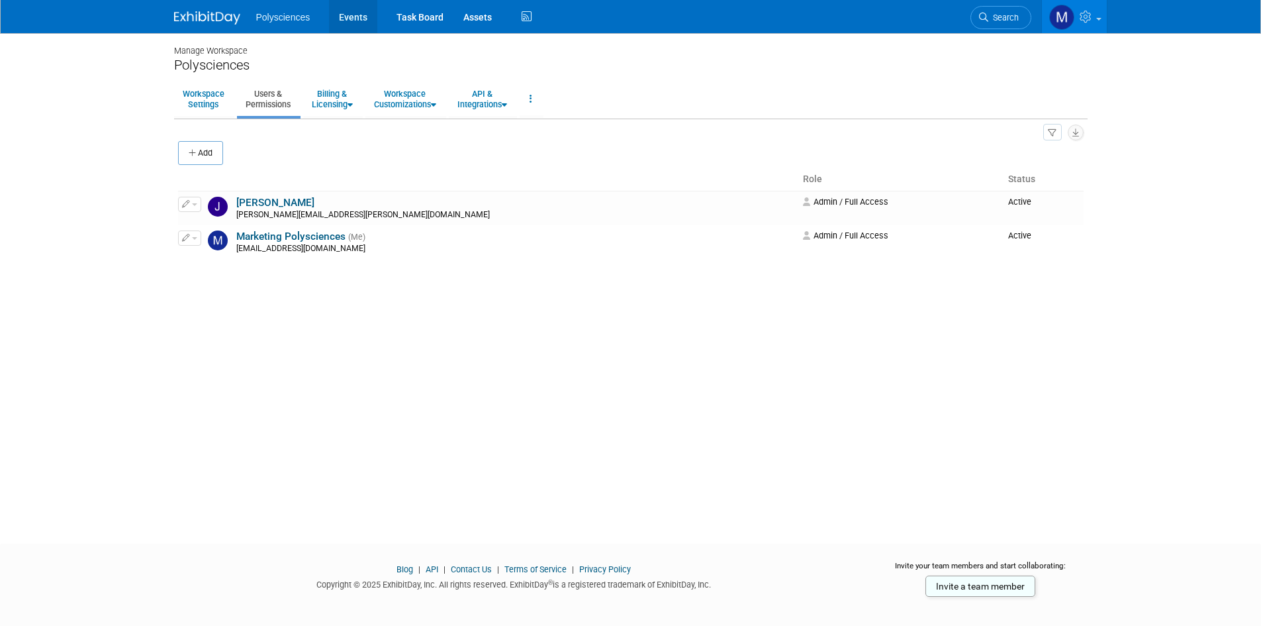
click at [365, 14] on link "Events" at bounding box center [353, 16] width 48 height 33
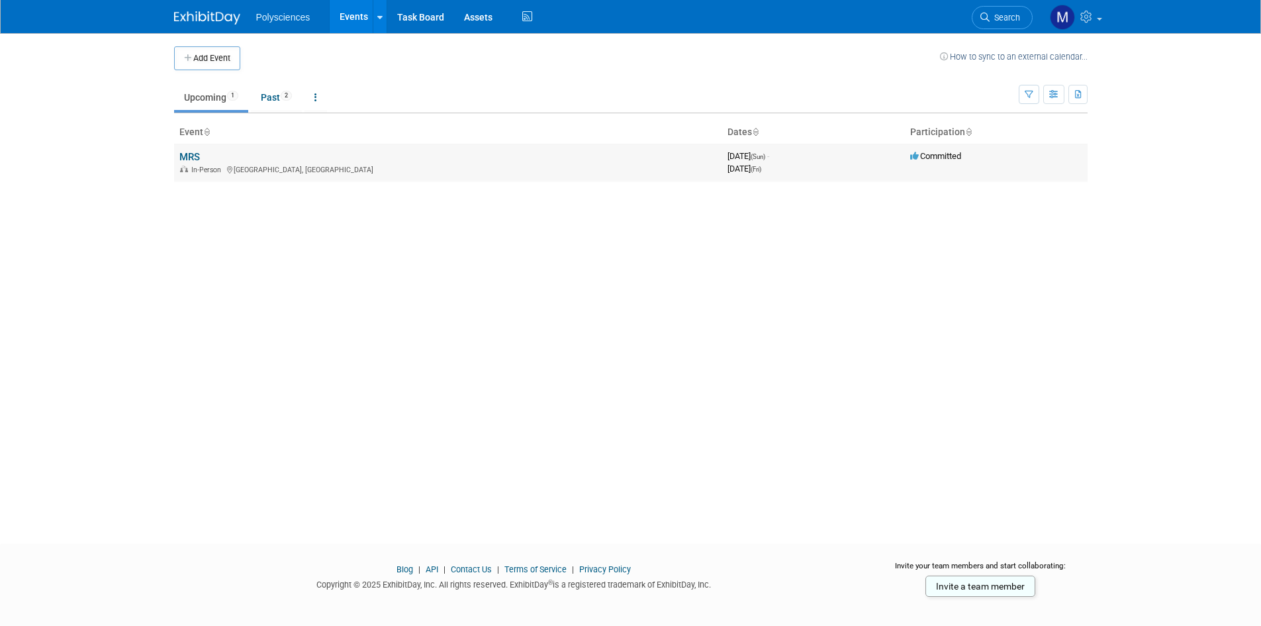
click at [217, 156] on td "MRS In-Person [GEOGRAPHIC_DATA], [GEOGRAPHIC_DATA]" at bounding box center [448, 163] width 548 height 38
click at [197, 155] on link "MRS" at bounding box center [189, 157] width 21 height 12
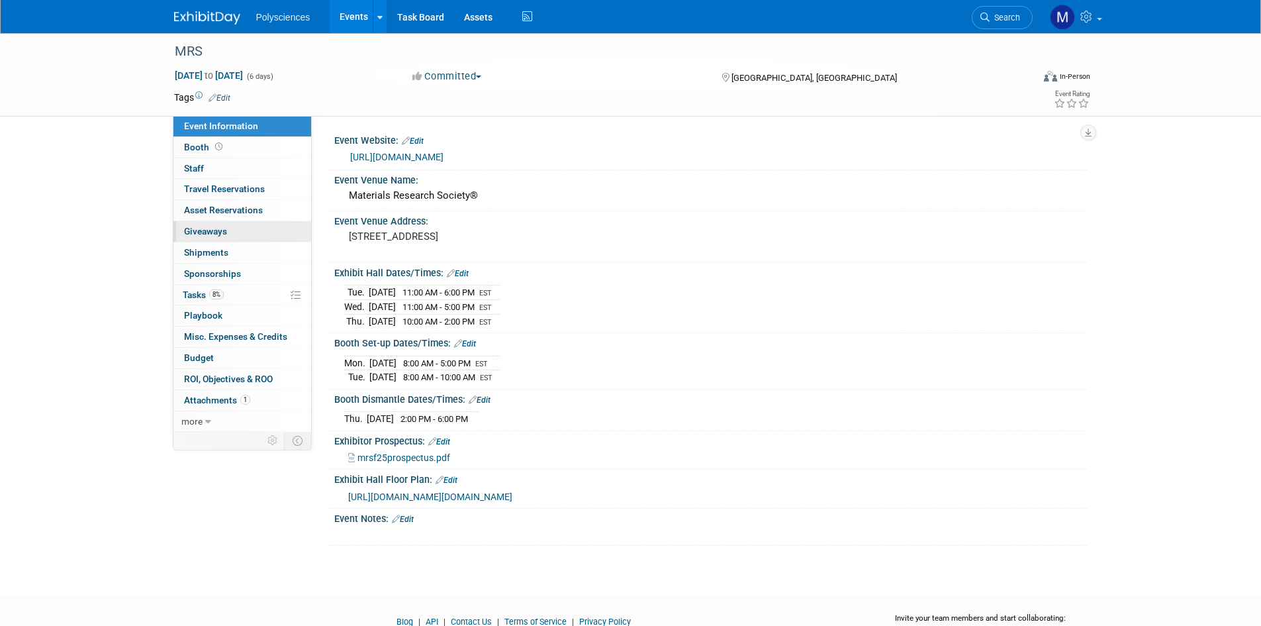
click at [258, 230] on link "0 Giveaways 0" at bounding box center [242, 231] width 138 height 21
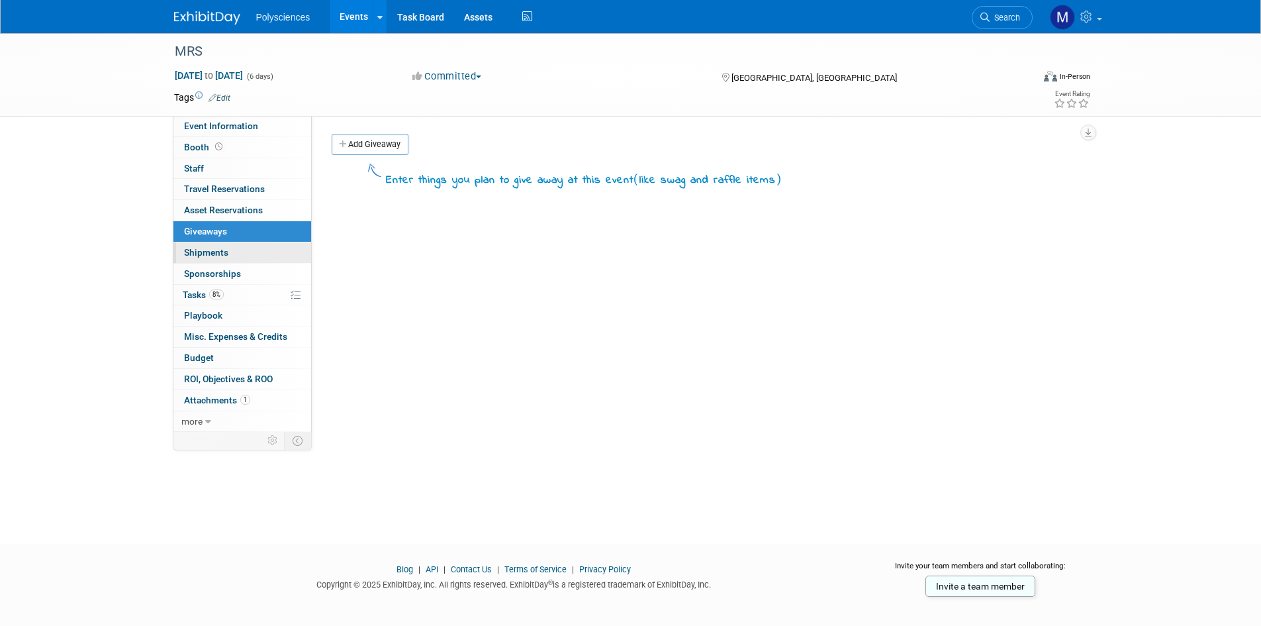
click at [253, 252] on link "0 Shipments 0" at bounding box center [242, 252] width 138 height 21
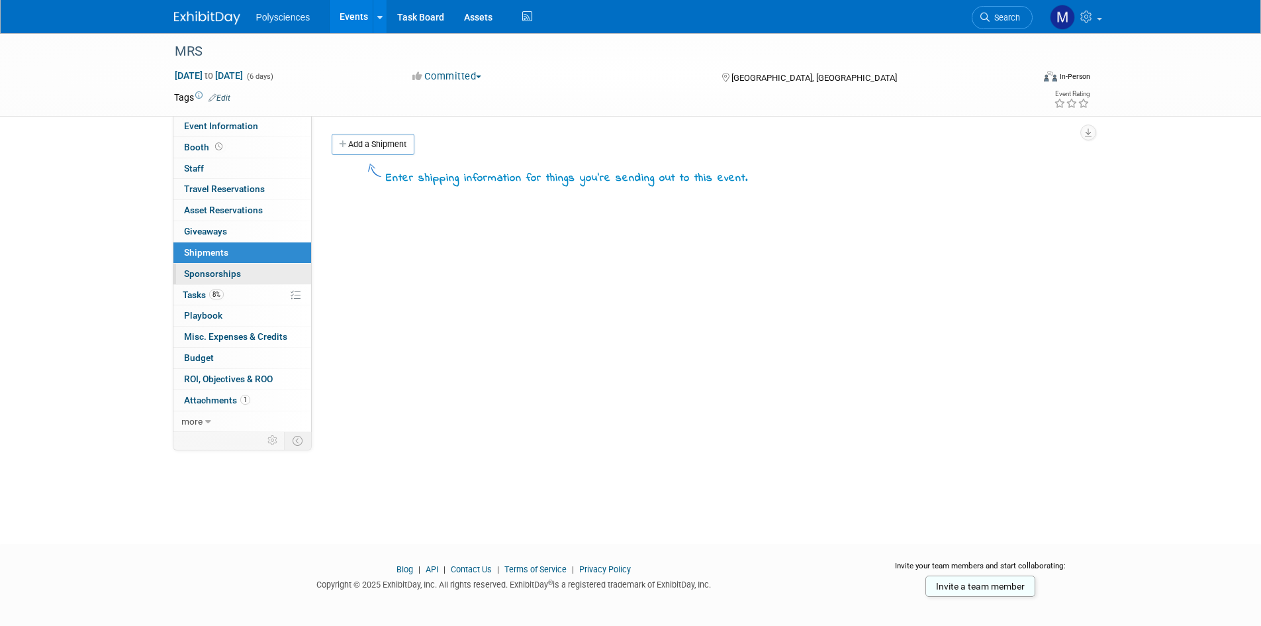
click at [267, 270] on link "0 Sponsorships 0" at bounding box center [242, 274] width 138 height 21
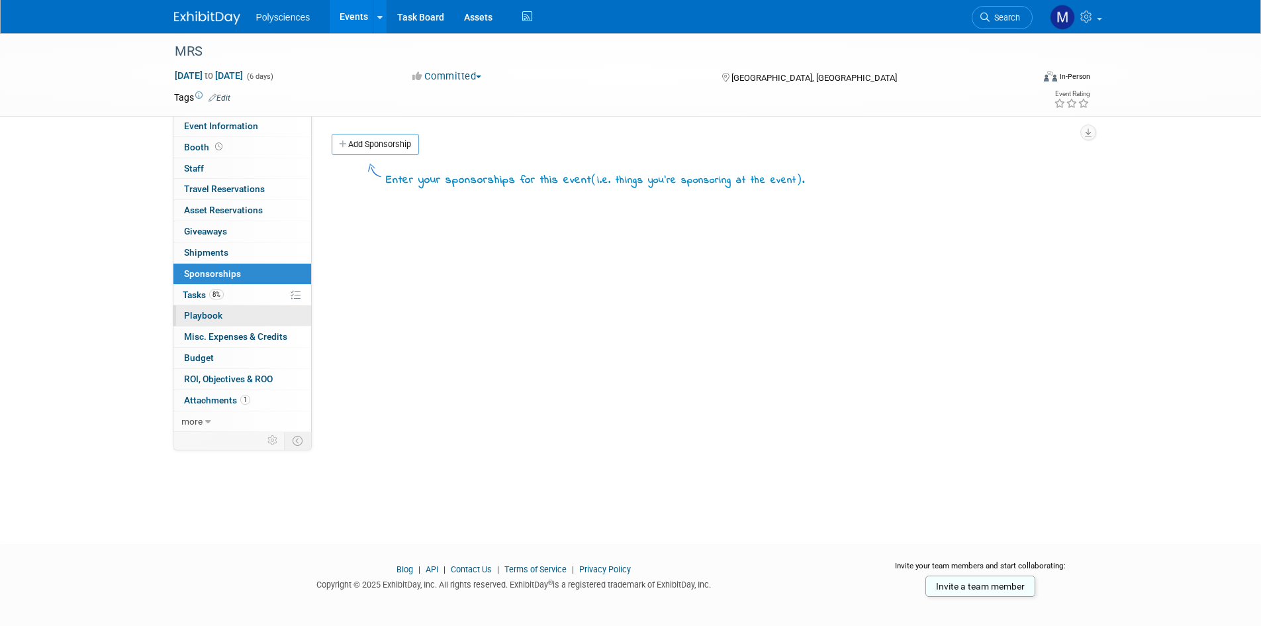
click at [260, 316] on link "0 Playbook 0" at bounding box center [242, 315] width 138 height 21
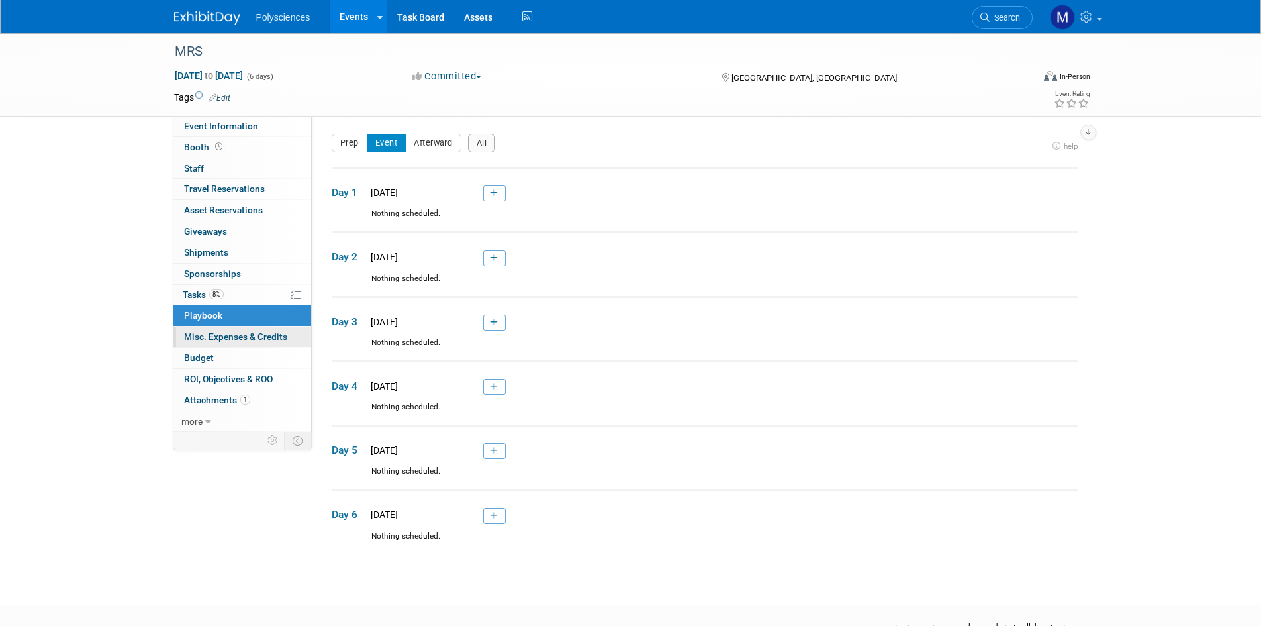
click at [256, 336] on span "Misc. Expenses & Credits 0" at bounding box center [235, 336] width 103 height 11
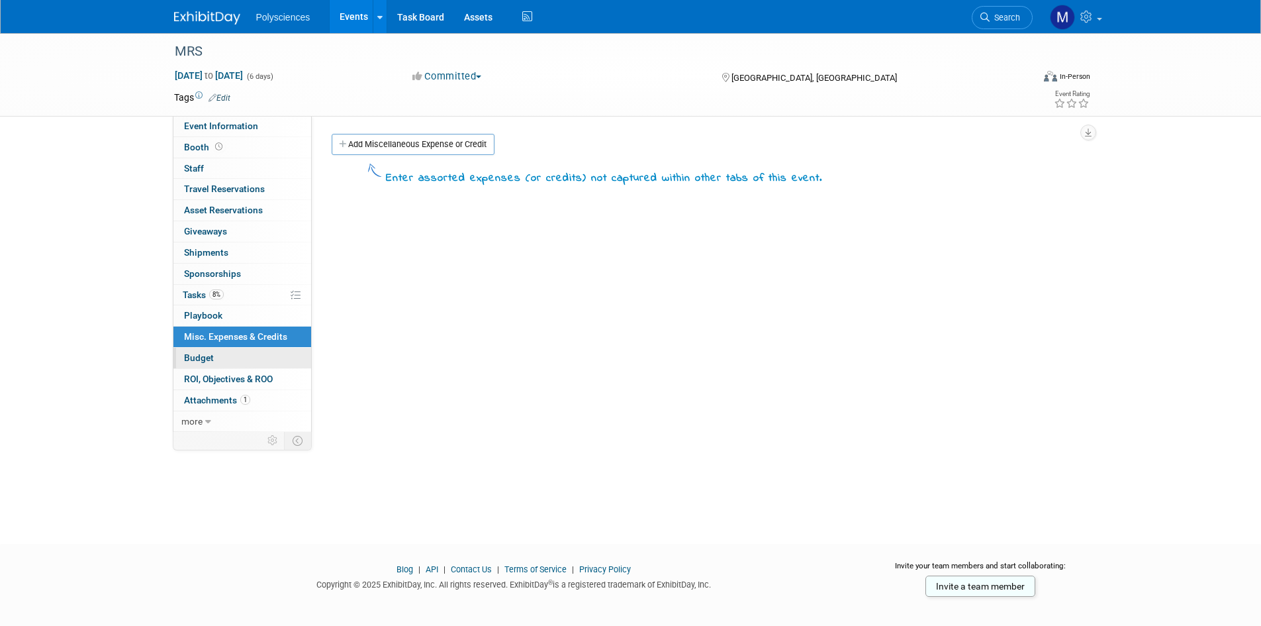
click at [250, 356] on link "Budget" at bounding box center [242, 358] width 138 height 21
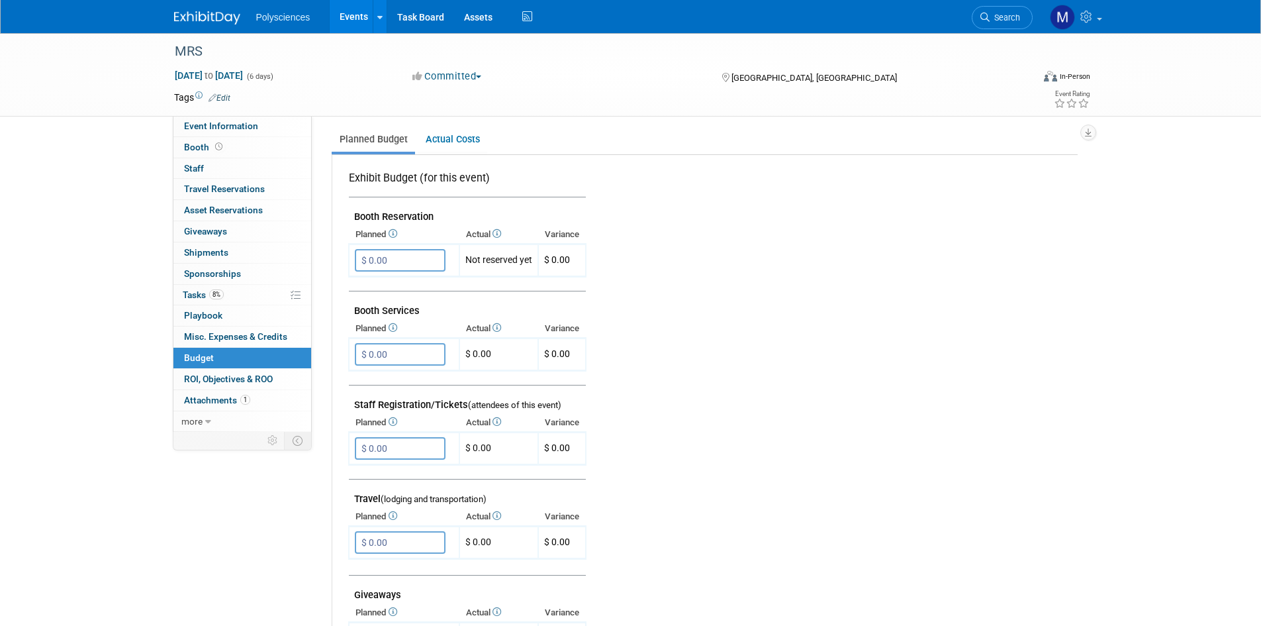
scroll to position [265, 0]
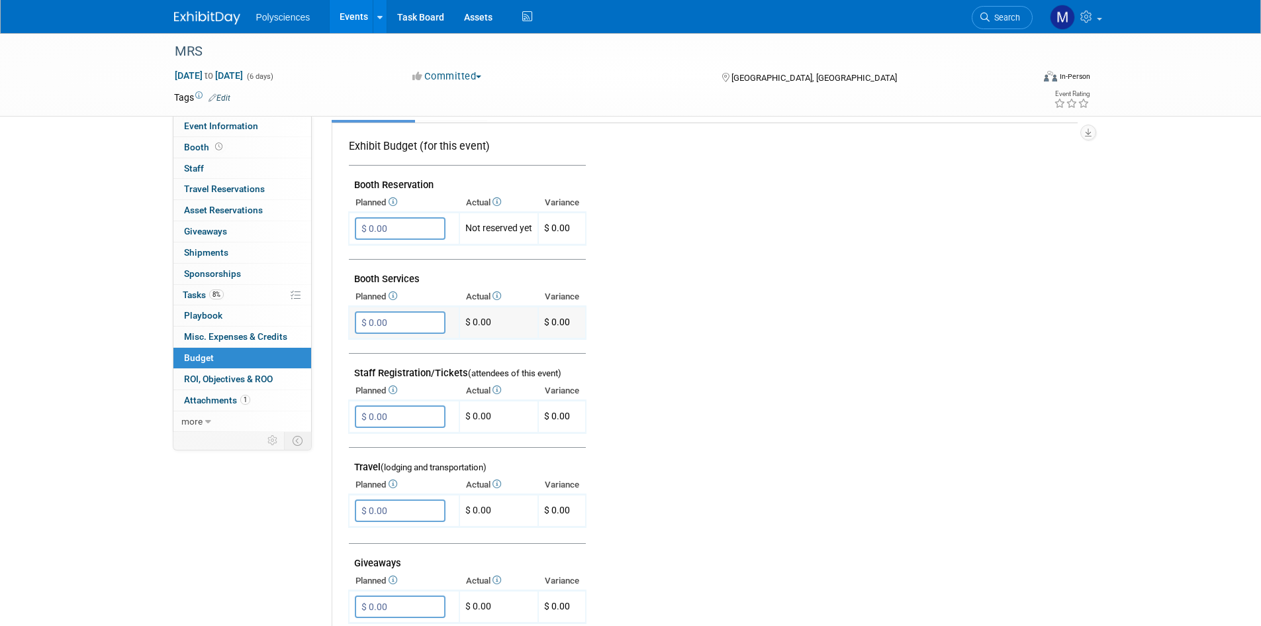
click at [406, 324] on input "$ 0.00" at bounding box center [400, 322] width 91 height 23
click at [716, 295] on td at bounding box center [827, 487] width 480 height 728
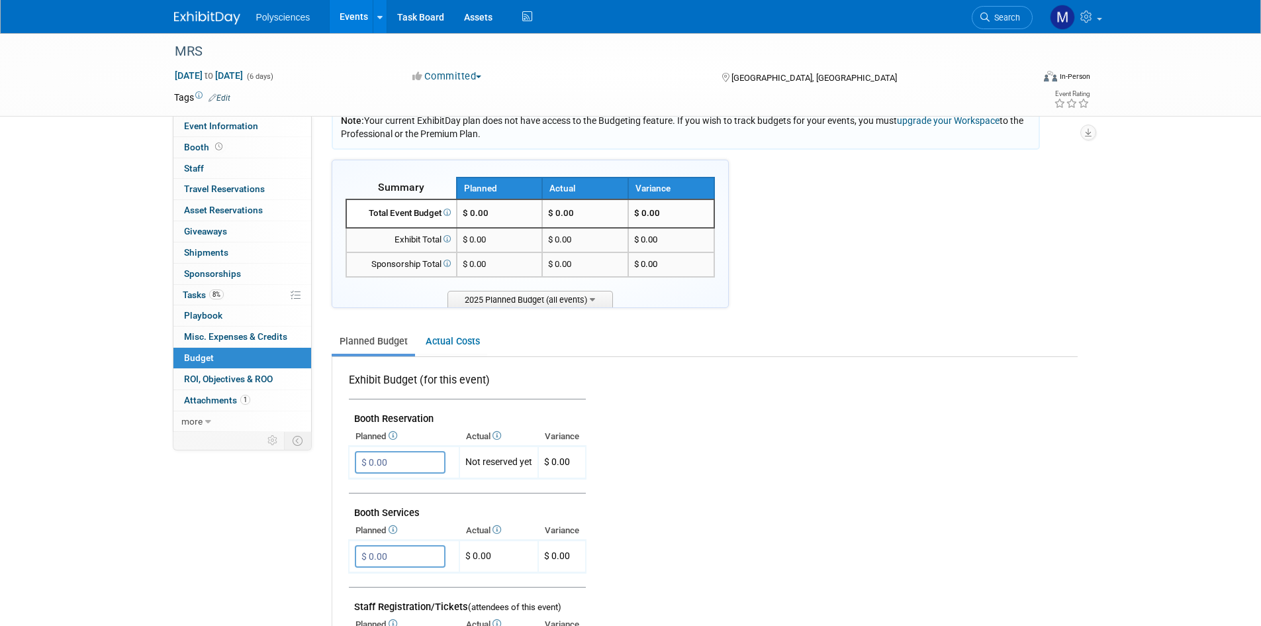
scroll to position [0, 0]
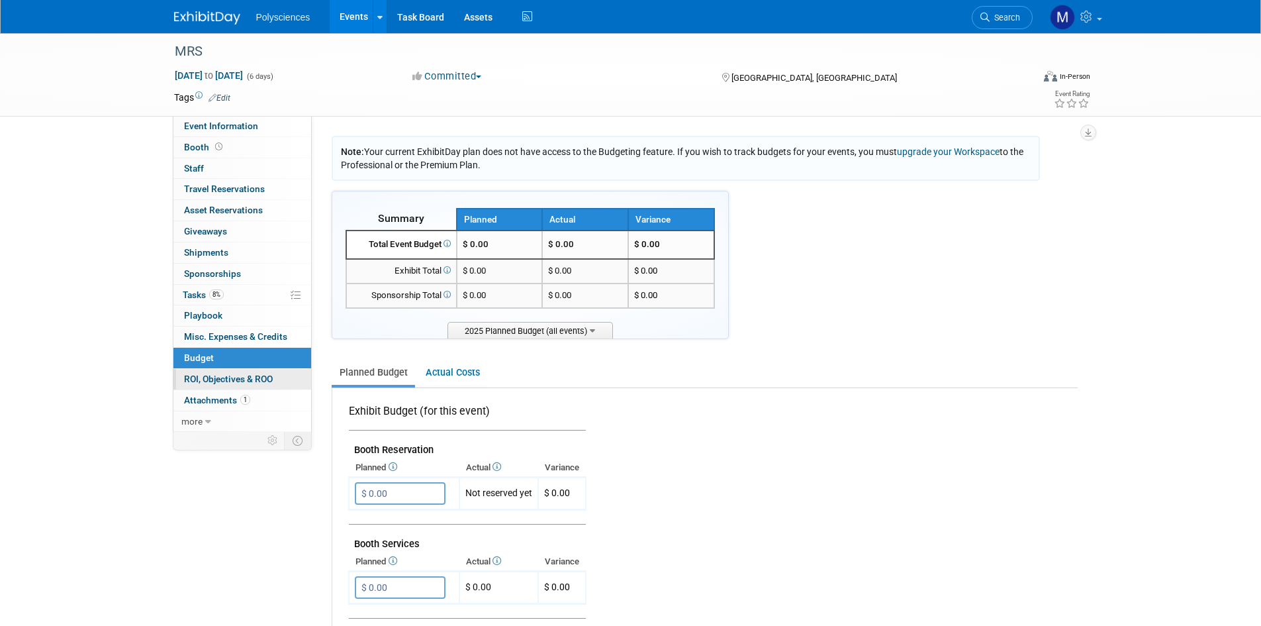
click at [230, 377] on span "ROI, Objectives & ROO 0" at bounding box center [228, 378] width 89 height 11
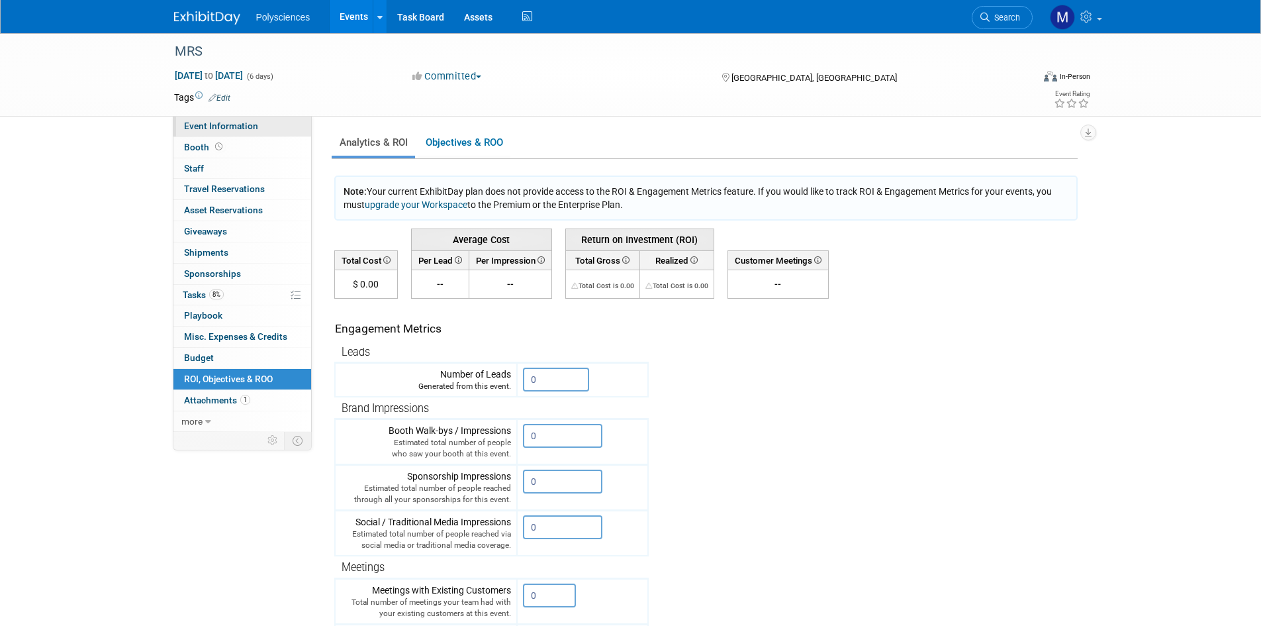
click at [260, 125] on link "Event Information" at bounding box center [242, 126] width 138 height 21
